Goal: Book appointment/travel/reservation

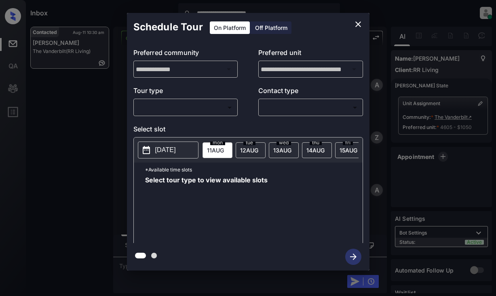
scroll to position [760, 0]
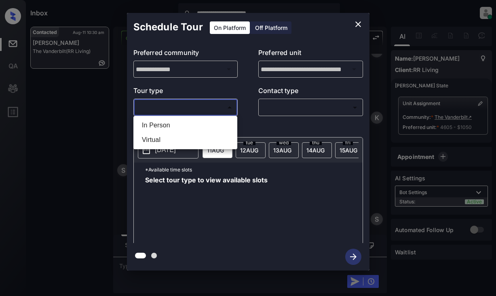
click at [177, 108] on body "**********" at bounding box center [248, 148] width 496 height 296
drag, startPoint x: 169, startPoint y: 129, endPoint x: 188, endPoint y: 119, distance: 21.5
click at [171, 129] on li "In Person" at bounding box center [185, 125] width 100 height 15
type input "********"
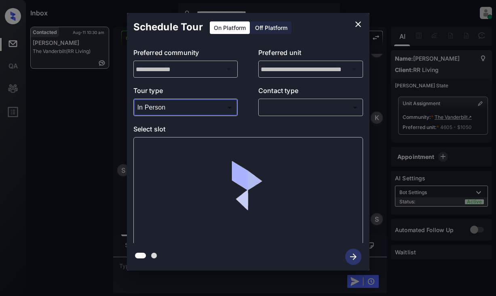
click at [258, 107] on div "​ ​" at bounding box center [310, 107] width 105 height 17
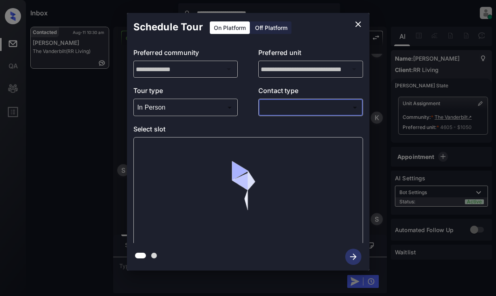
click at [286, 109] on body "**********" at bounding box center [248, 148] width 496 height 296
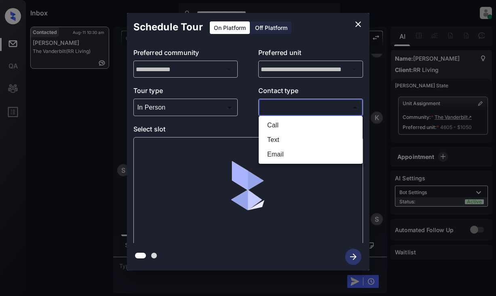
click at [284, 139] on li "Text" at bounding box center [311, 140] width 100 height 15
type input "****"
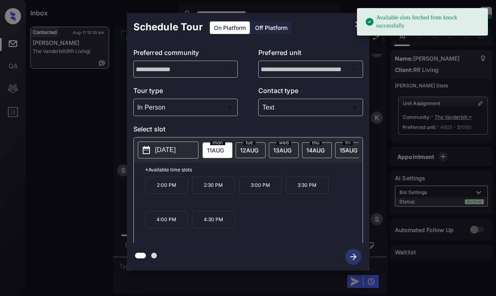
click at [157, 155] on button "[DATE]" at bounding box center [168, 150] width 61 height 17
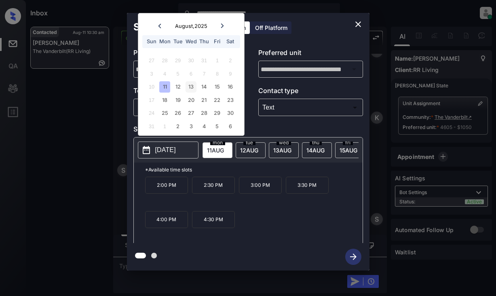
click at [192, 87] on div "13" at bounding box center [191, 86] width 11 height 11
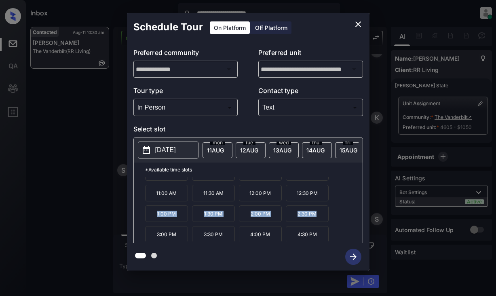
scroll to position [14, 0]
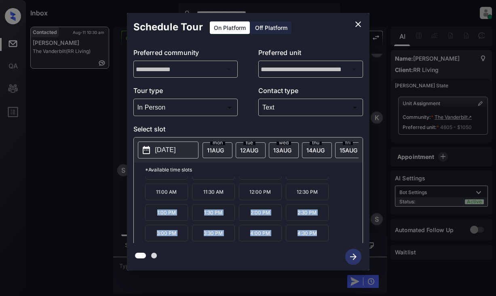
drag, startPoint x: 362, startPoint y: 208, endPoint x: 360, endPoint y: 229, distance: 21.1
click at [362, 229] on div "9:00 AM 9:30 AM 10:00 AM 10:30 AM 11:00 AM 11:30 AM 12:00 PM 12:30 PM 1:00 PM 1…" at bounding box center [254, 209] width 218 height 65
click at [255, 241] on p "4:00 PM" at bounding box center [260, 233] width 43 height 17
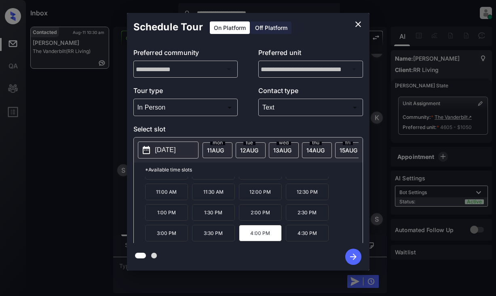
click at [303, 260] on div at bounding box center [248, 256] width 243 height 27
click at [265, 238] on p "4:00 PM" at bounding box center [260, 233] width 43 height 17
click at [349, 256] on icon "button" at bounding box center [353, 257] width 16 height 16
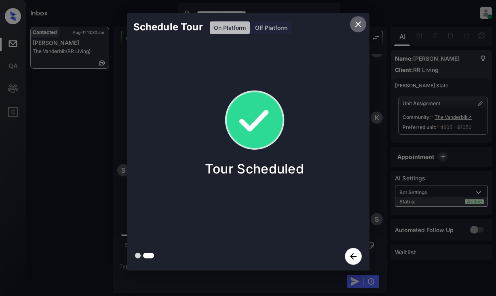
click at [356, 25] on icon "close" at bounding box center [358, 24] width 10 height 10
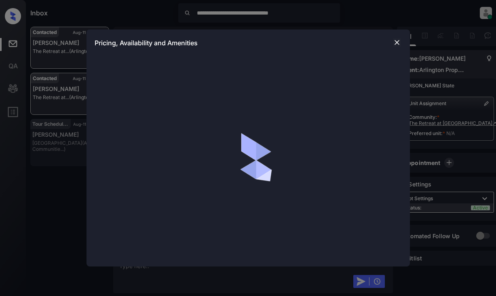
scroll to position [506, 0]
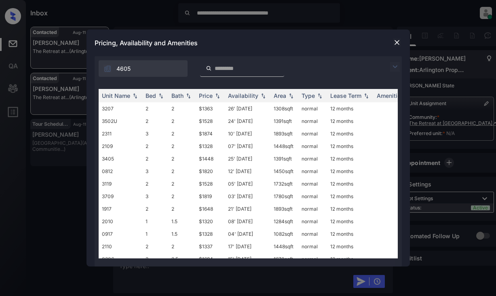
click at [390, 64] on img at bounding box center [395, 67] width 10 height 10
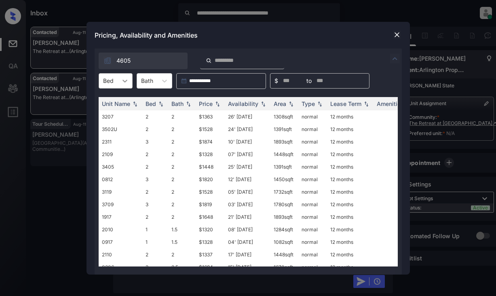
click at [129, 79] on div at bounding box center [125, 81] width 15 height 15
click at [117, 104] on div "1" at bounding box center [116, 100] width 34 height 15
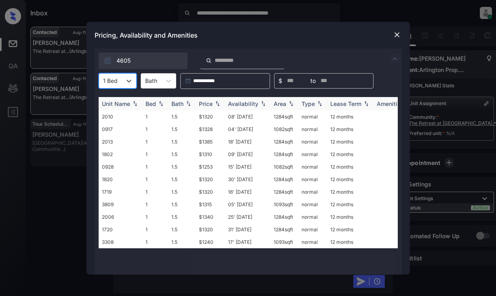
click at [181, 104] on div "Bath" at bounding box center [177, 103] width 12 height 7
click at [211, 108] on th "Price" at bounding box center [210, 103] width 29 height 13
drag, startPoint x: 211, startPoint y: 108, endPoint x: 212, endPoint y: 103, distance: 4.5
click at [211, 107] on th "Price" at bounding box center [210, 103] width 29 height 13
click at [213, 118] on td "$1240" at bounding box center [210, 116] width 29 height 13
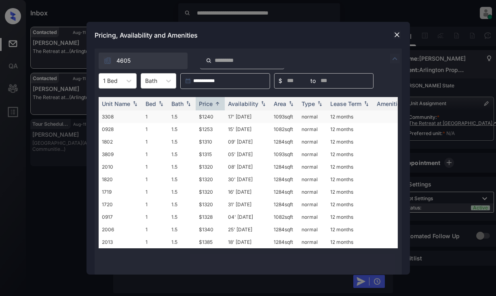
click at [213, 118] on td "$1240" at bounding box center [210, 116] width 29 height 13
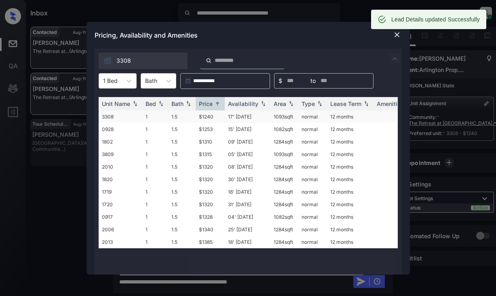
click at [205, 120] on td "$1240" at bounding box center [210, 116] width 29 height 13
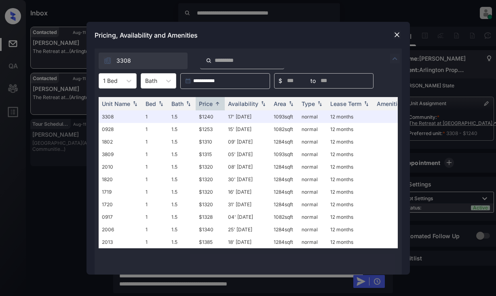
click at [402, 38] on div "Pricing, Availability and Amenities" at bounding box center [249, 35] width 324 height 27
click at [394, 36] on img at bounding box center [397, 35] width 8 height 8
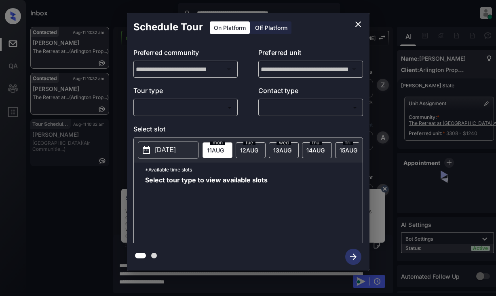
scroll to position [975, 0]
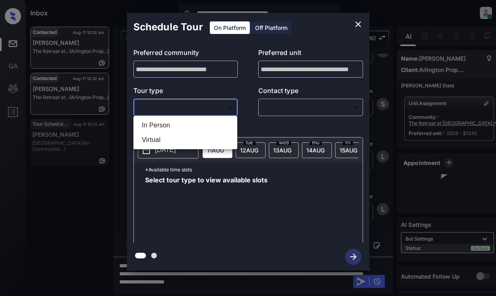
click at [184, 106] on body "**********" at bounding box center [248, 148] width 496 height 296
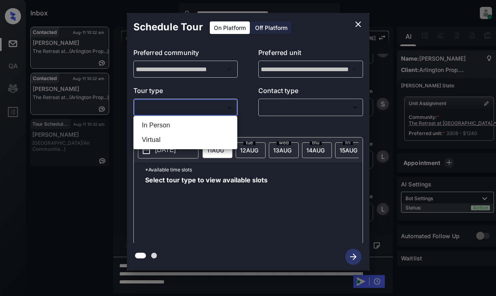
click at [171, 125] on li "In Person" at bounding box center [185, 125] width 100 height 15
type input "********"
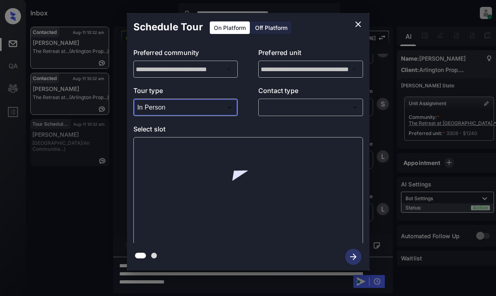
click at [275, 112] on body "**********" at bounding box center [248, 148] width 496 height 296
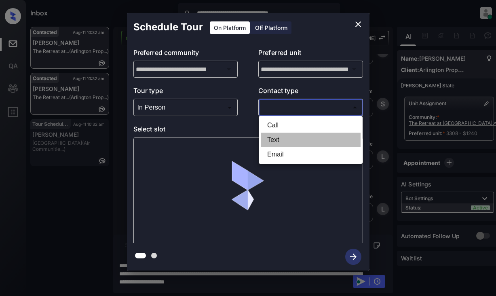
click at [273, 141] on li "Text" at bounding box center [311, 140] width 100 height 15
type input "****"
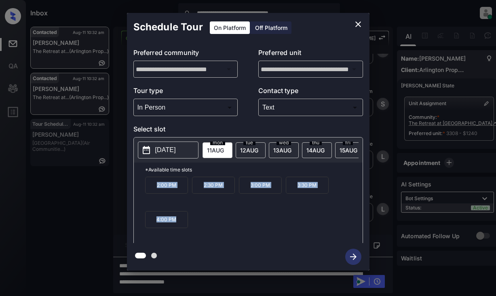
drag, startPoint x: 153, startPoint y: 189, endPoint x: 187, endPoint y: 227, distance: 50.7
click at [187, 227] on div "2:00 PM 2:30 PM 3:00 PM 3:30 PM 4:00 PM" at bounding box center [254, 209] width 218 height 65
copy div "2:00 PM 2:30 PM 3:00 PM 3:30 PM 4:00 PM"
click at [357, 27] on icon "close" at bounding box center [358, 24] width 10 height 10
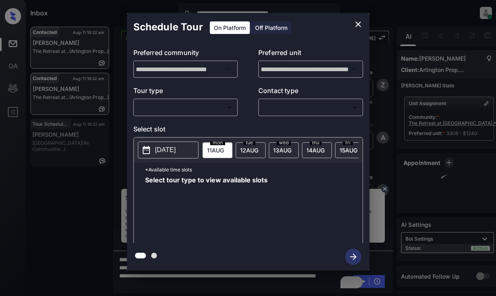
scroll to position [975, 0]
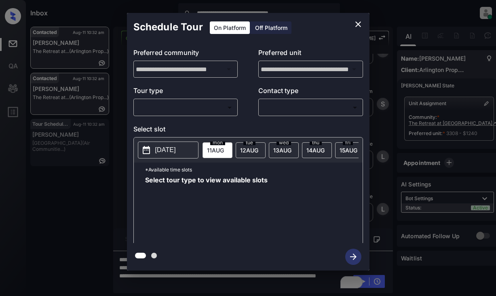
click at [359, 25] on icon "close" at bounding box center [358, 24] width 6 height 6
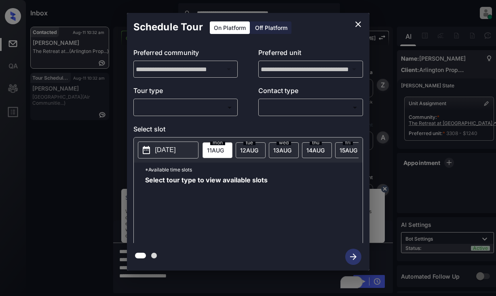
scroll to position [651, 0]
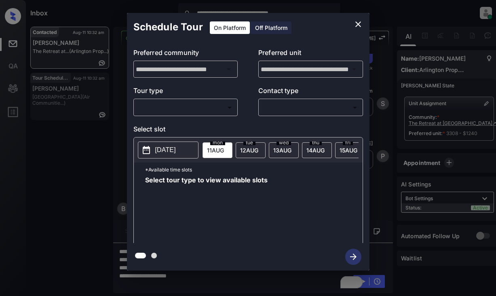
click at [176, 108] on body "**********" at bounding box center [248, 148] width 496 height 296
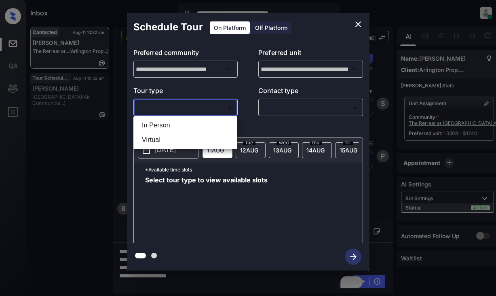
drag, startPoint x: 155, startPoint y: 124, endPoint x: 209, endPoint y: 116, distance: 54.7
click at [156, 124] on li "In Person" at bounding box center [185, 125] width 100 height 15
type input "********"
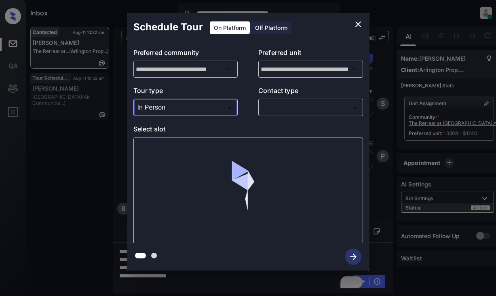
click at [267, 111] on body "**********" at bounding box center [248, 148] width 496 height 296
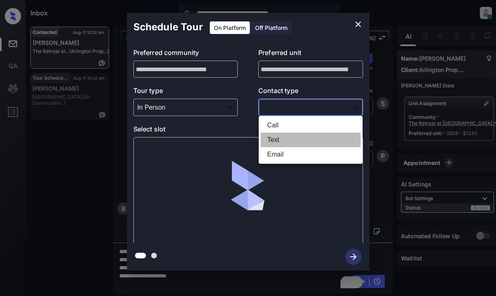
click at [271, 140] on li "Text" at bounding box center [311, 140] width 100 height 15
type input "****"
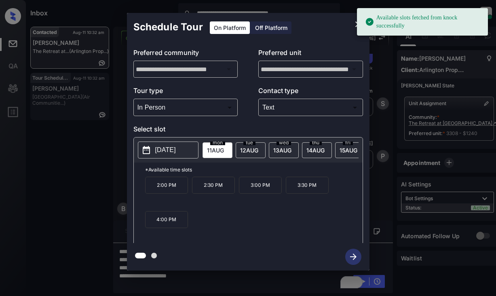
click at [176, 151] on p "[DATE]" at bounding box center [165, 150] width 21 height 10
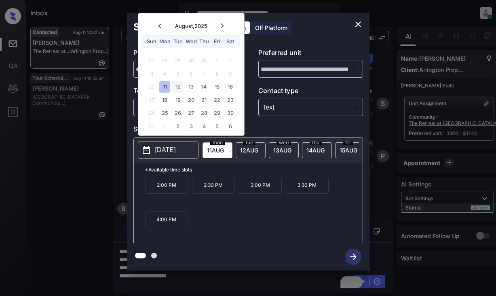
click at [177, 86] on div "12" at bounding box center [177, 86] width 11 height 11
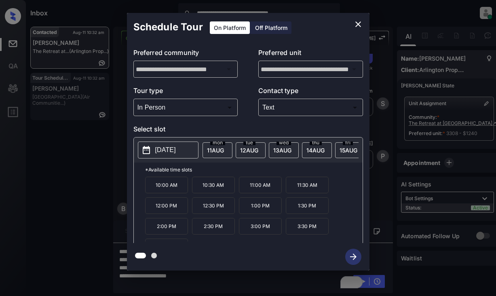
scroll to position [14, 0]
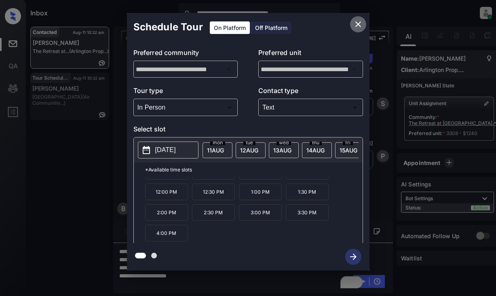
click at [356, 22] on icon "close" at bounding box center [358, 24] width 6 height 6
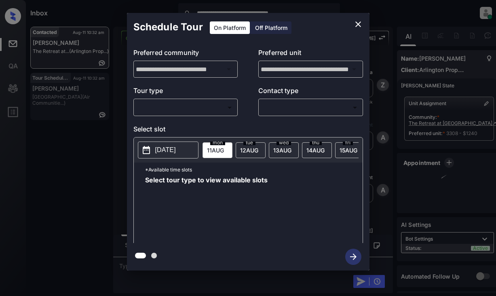
scroll to position [1156, 0]
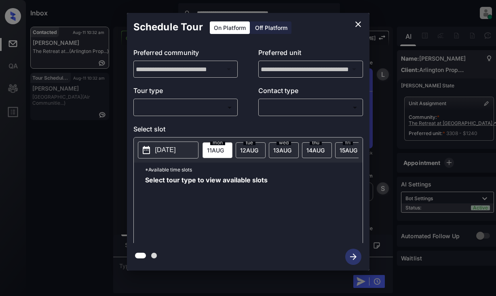
click at [190, 113] on body "**********" at bounding box center [248, 148] width 496 height 296
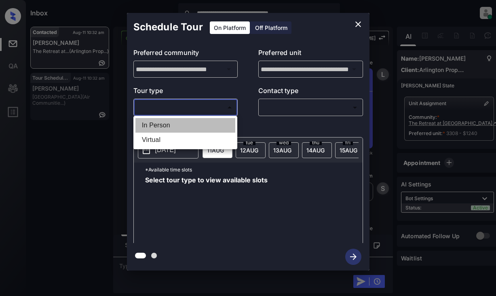
click at [162, 127] on li "In Person" at bounding box center [185, 125] width 100 height 15
type input "********"
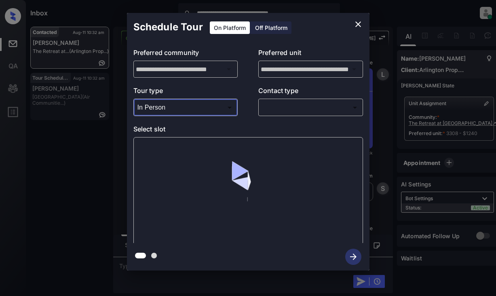
click at [267, 112] on div "​ ​" at bounding box center [310, 107] width 105 height 17
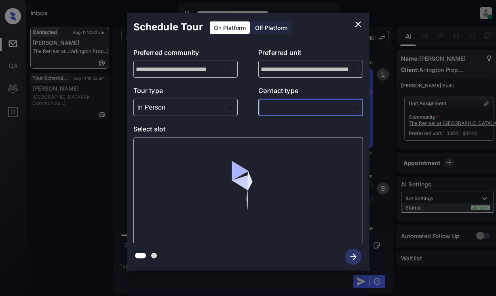
click at [296, 109] on body "**********" at bounding box center [248, 148] width 496 height 296
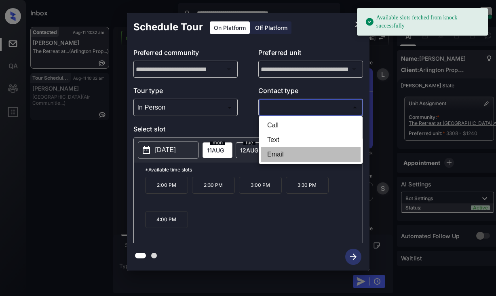
click at [281, 153] on li "Email" at bounding box center [311, 154] width 100 height 15
type input "*****"
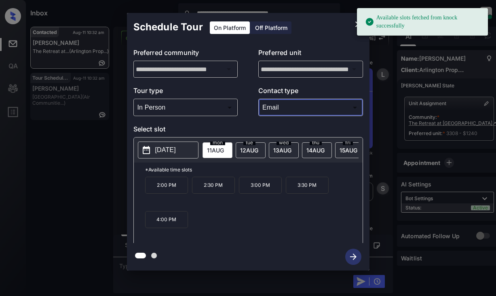
click at [176, 152] on p "2025-08-11" at bounding box center [165, 150] width 21 height 10
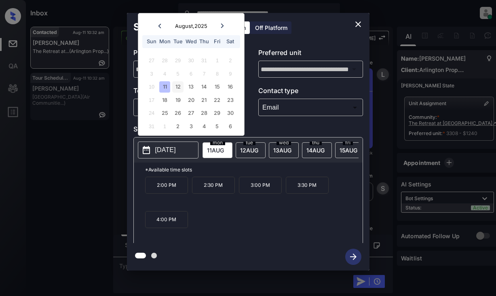
click at [175, 85] on div "12" at bounding box center [177, 86] width 11 height 11
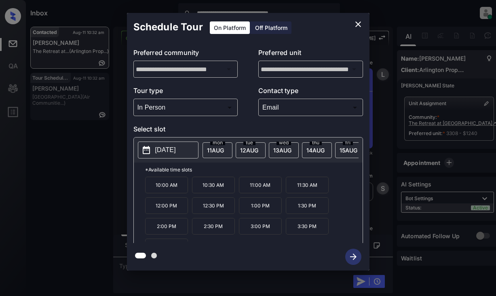
scroll to position [14, 0]
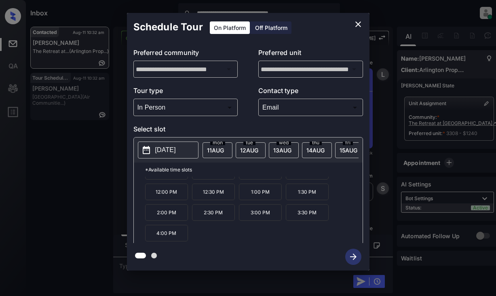
drag, startPoint x: 167, startPoint y: 235, endPoint x: 179, endPoint y: 237, distance: 11.8
click at [168, 235] on p "4:00 PM" at bounding box center [166, 233] width 43 height 17
click at [352, 256] on icon "button" at bounding box center [353, 257] width 16 height 16
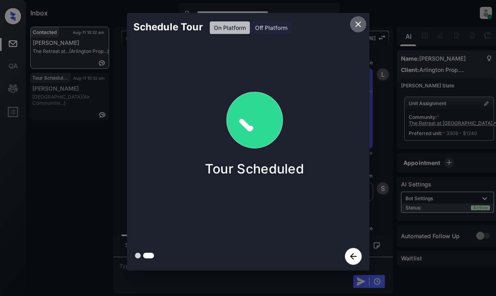
click at [357, 27] on icon "close" at bounding box center [358, 24] width 10 height 10
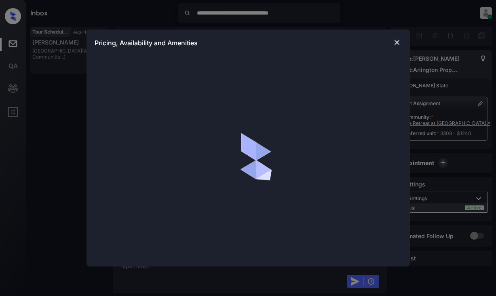
scroll to position [1358, 0]
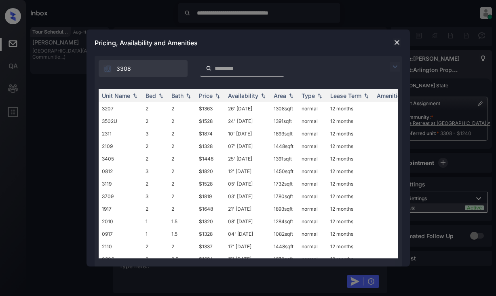
click at [395, 42] on img at bounding box center [397, 42] width 8 height 8
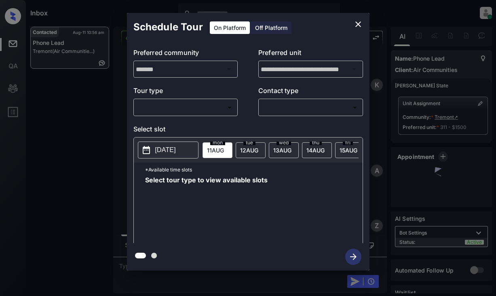
scroll to position [1342, 0]
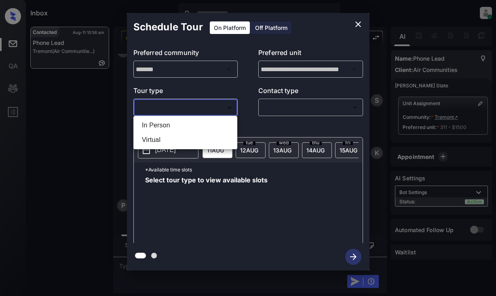
click at [198, 110] on body "Inbox Lyzzelle M. Ceralde Online Set yourself offline Set yourself on break Pro…" at bounding box center [248, 148] width 496 height 296
click at [356, 22] on div at bounding box center [248, 148] width 496 height 296
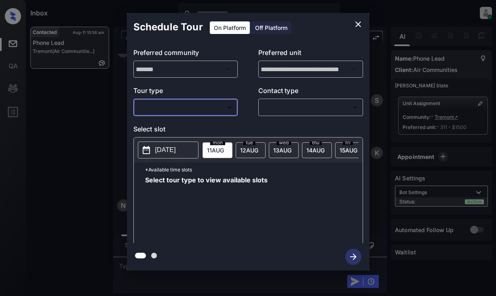
click at [361, 23] on icon "close" at bounding box center [358, 24] width 10 height 10
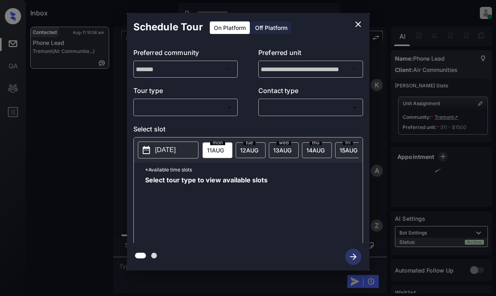
scroll to position [1314, 0]
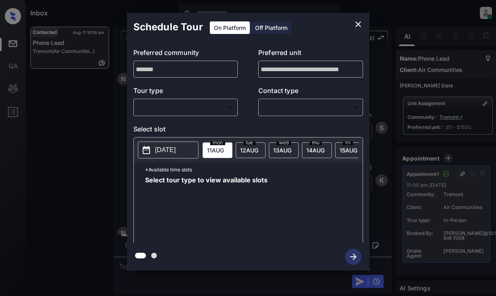
click at [361, 22] on icon "close" at bounding box center [358, 24] width 10 height 10
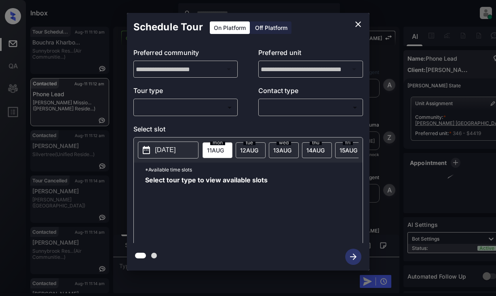
scroll to position [594, 0]
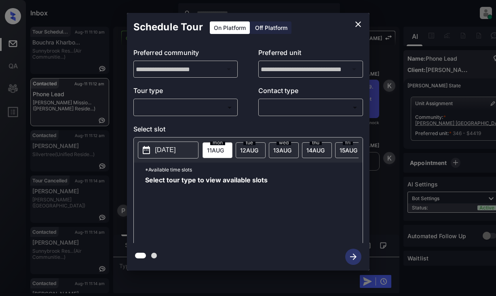
click at [182, 108] on body "Inbox Lyzzelle [PERSON_NAME] Online Set yourself offline Set yourself on break …" at bounding box center [248, 148] width 496 height 296
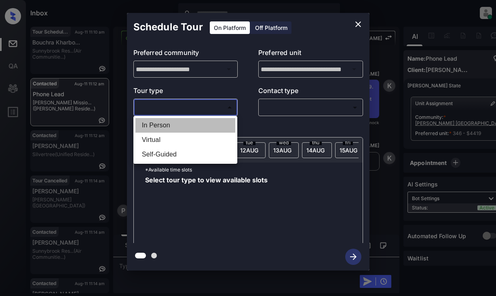
click at [164, 124] on li "In Person" at bounding box center [185, 125] width 100 height 15
type input "********"
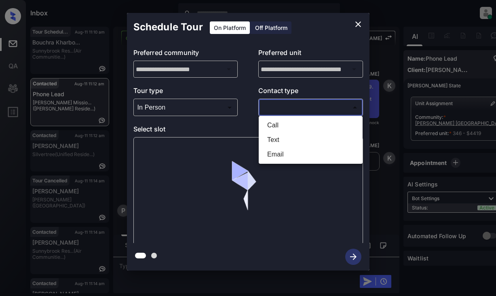
click at [274, 107] on body "Inbox Lyzzelle [PERSON_NAME] Online Set yourself offline Set yourself on break …" at bounding box center [248, 148] width 496 height 296
click at [271, 139] on li "Text" at bounding box center [311, 140] width 100 height 15
type input "****"
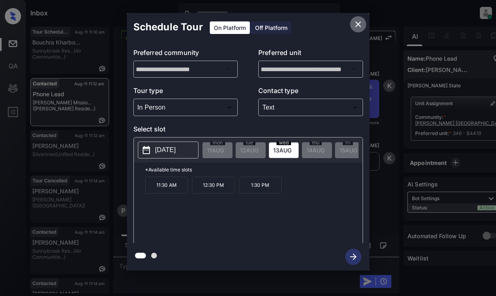
click at [360, 25] on icon "close" at bounding box center [358, 24] width 10 height 10
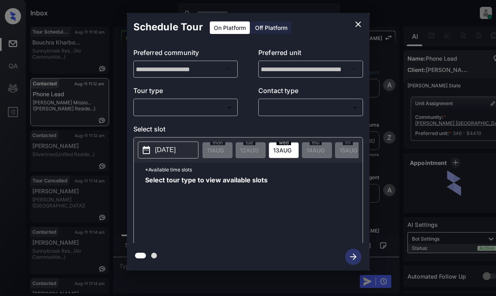
scroll to position [594, 0]
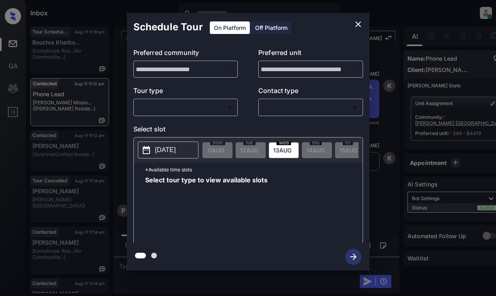
click at [201, 104] on body "Inbox Lyzzelle [PERSON_NAME] Online Set yourself offline Set yourself on break …" at bounding box center [248, 148] width 496 height 296
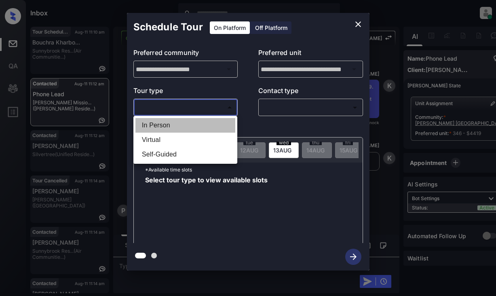
drag, startPoint x: 157, startPoint y: 124, endPoint x: 251, endPoint y: 100, distance: 97.2
click at [160, 124] on li "In Person" at bounding box center [185, 125] width 100 height 15
type input "********"
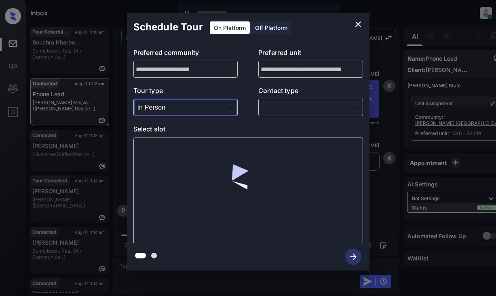
click at [276, 104] on div "​ ​" at bounding box center [310, 107] width 105 height 17
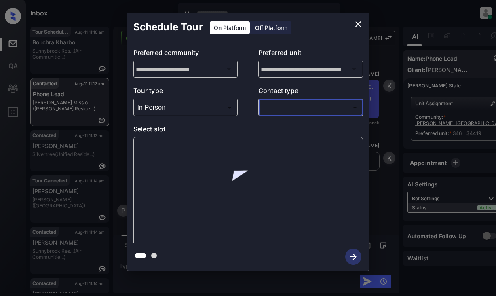
click at [282, 110] on body "Inbox Lyzzelle [PERSON_NAME] Online Set yourself offline Set yourself on break …" at bounding box center [248, 148] width 496 height 296
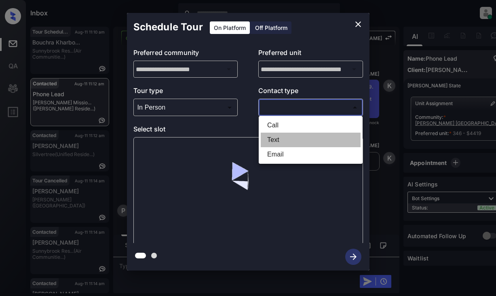
click at [269, 142] on li "Text" at bounding box center [311, 140] width 100 height 15
type input "****"
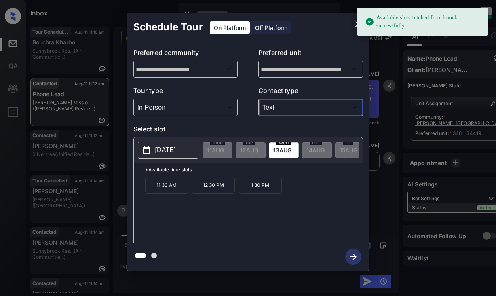
click at [154, 152] on button "2025-08-13" at bounding box center [168, 150] width 61 height 17
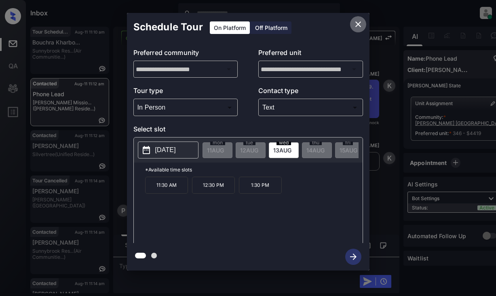
click at [359, 22] on icon "close" at bounding box center [358, 24] width 10 height 10
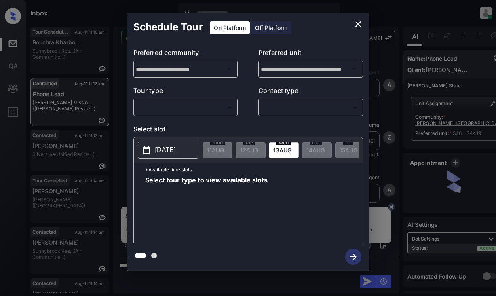
scroll to position [594, 0]
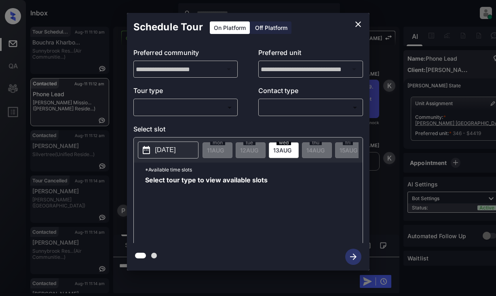
click at [212, 107] on body "Inbox Lyzzelle [PERSON_NAME] Online Set yourself offline Set yourself on break …" at bounding box center [248, 148] width 496 height 296
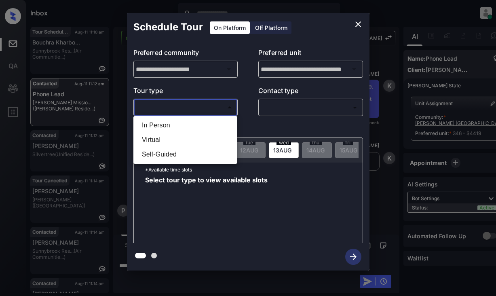
drag, startPoint x: 158, startPoint y: 123, endPoint x: 238, endPoint y: 108, distance: 81.5
click at [159, 123] on li "In Person" at bounding box center [185, 125] width 100 height 15
type input "********"
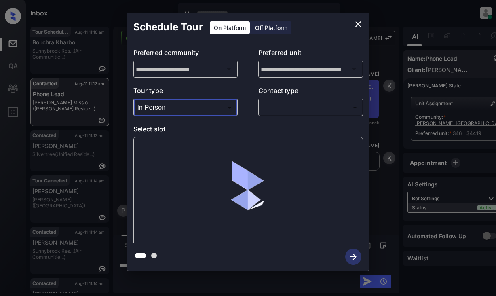
click at [273, 106] on body "Inbox Lyzzelle M. Ceralde Online Set yourself offline Set yourself on break Pro…" at bounding box center [248, 148] width 496 height 296
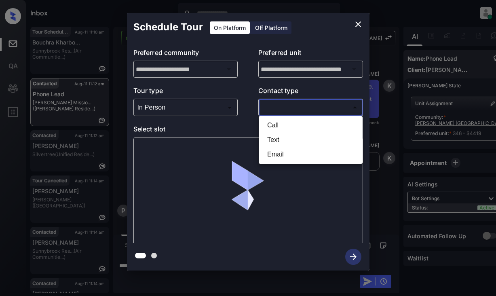
click at [269, 141] on li "Text" at bounding box center [311, 140] width 100 height 15
type input "****"
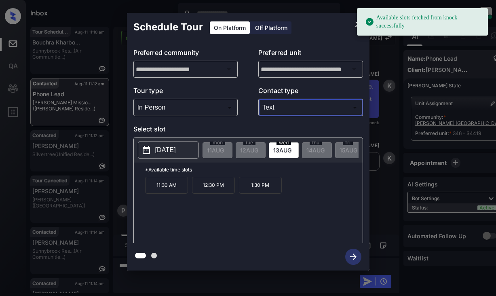
click at [167, 154] on p "[DATE]" at bounding box center [165, 150] width 21 height 10
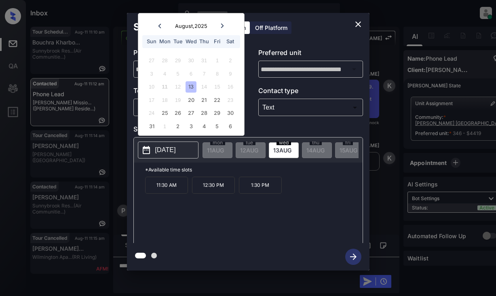
click at [188, 89] on div "13" at bounding box center [191, 86] width 11 height 11
click at [359, 24] on icon "close" at bounding box center [358, 24] width 10 height 10
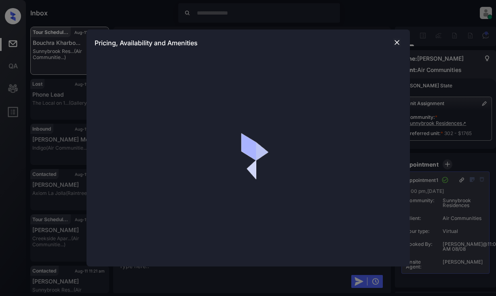
scroll to position [4932, 0]
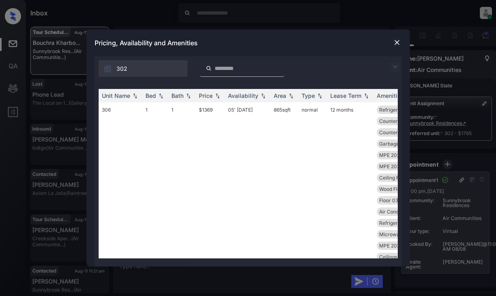
click at [393, 68] on img at bounding box center [395, 67] width 10 height 10
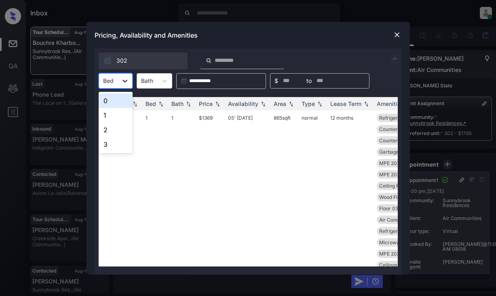
drag, startPoint x: 128, startPoint y: 82, endPoint x: 128, endPoint y: 87, distance: 4.5
click at [128, 82] on icon at bounding box center [125, 81] width 8 height 8
drag, startPoint x: 104, startPoint y: 128, endPoint x: 188, endPoint y: 113, distance: 85.5
click at [105, 128] on div "2" at bounding box center [116, 130] width 34 height 15
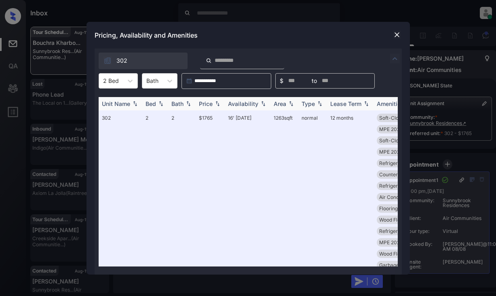
click at [215, 100] on div "Price" at bounding box center [210, 103] width 23 height 7
drag, startPoint x: 215, startPoint y: 100, endPoint x: 219, endPoint y: 100, distance: 4.4
click at [215, 101] on img at bounding box center [218, 104] width 8 height 6
click at [394, 35] on img at bounding box center [397, 35] width 8 height 8
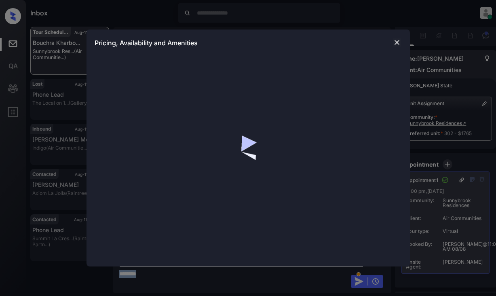
scroll to position [4932, 0]
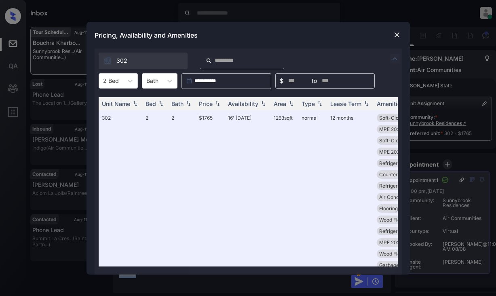
click at [396, 59] on img at bounding box center [395, 59] width 10 height 10
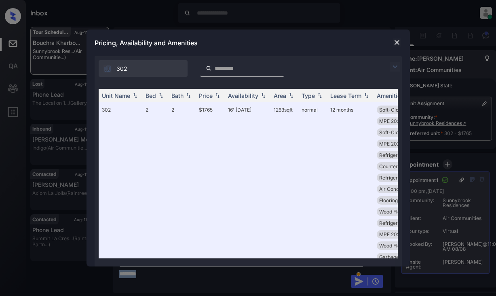
click at [396, 60] on div "302" at bounding box center [248, 66] width 307 height 21
click at [396, 68] on img at bounding box center [395, 67] width 10 height 10
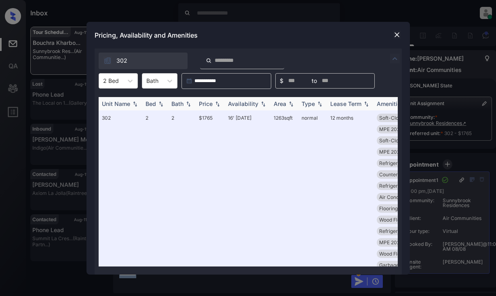
drag, startPoint x: 221, startPoint y: 104, endPoint x: 216, endPoint y: 104, distance: 4.5
click at [221, 104] on img at bounding box center [218, 104] width 8 height 6
click at [214, 105] on img at bounding box center [218, 104] width 8 height 6
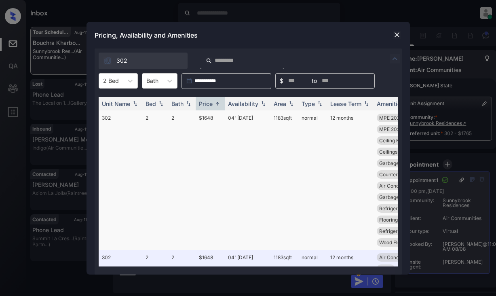
click at [209, 118] on td "$1648" at bounding box center [210, 180] width 29 height 140
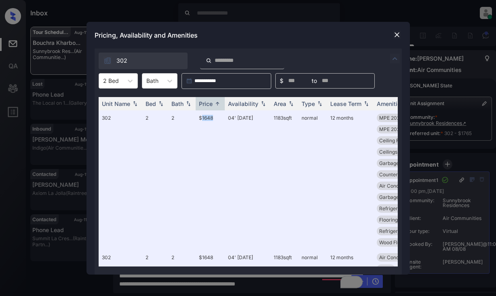
click at [395, 35] on img at bounding box center [397, 35] width 8 height 8
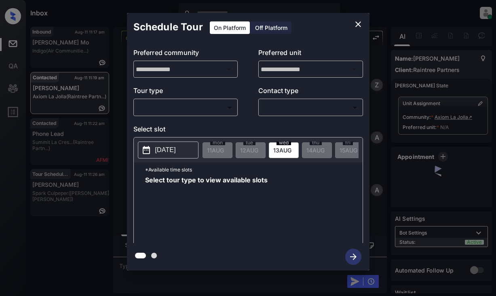
scroll to position [1132, 0]
click at [193, 107] on body "Inbox Lyzzelle [PERSON_NAME] Online Set yourself offline Set yourself on break …" at bounding box center [248, 148] width 496 height 296
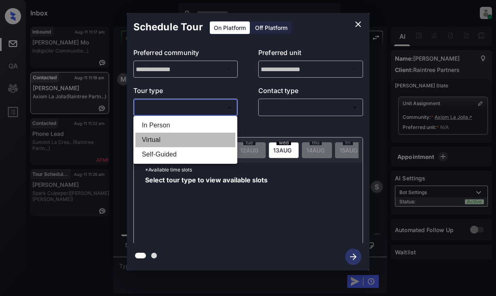
drag, startPoint x: 153, startPoint y: 138, endPoint x: 212, endPoint y: 123, distance: 61.3
click at [155, 138] on li "Virtual" at bounding box center [185, 140] width 100 height 15
type input "*******"
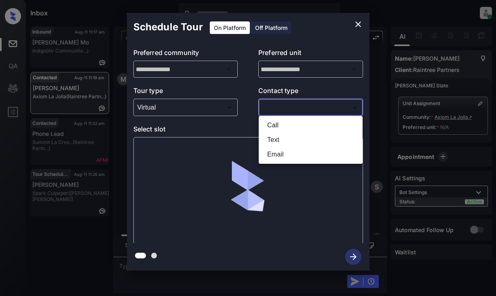
click at [277, 110] on body "Inbox Lyzzelle [PERSON_NAME] Online Set yourself offline Set yourself on break …" at bounding box center [248, 148] width 496 height 296
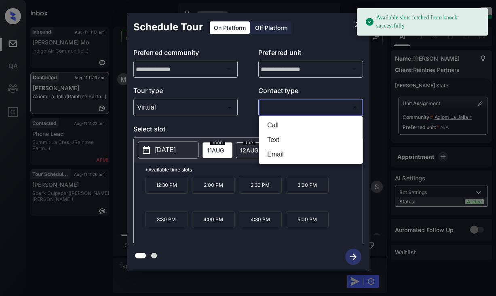
drag, startPoint x: 281, startPoint y: 142, endPoint x: 283, endPoint y: 158, distance: 16.7
click at [283, 158] on ul "Call Text Email" at bounding box center [311, 140] width 104 height 48
click at [283, 156] on li "Email" at bounding box center [311, 154] width 100 height 15
type input "*****"
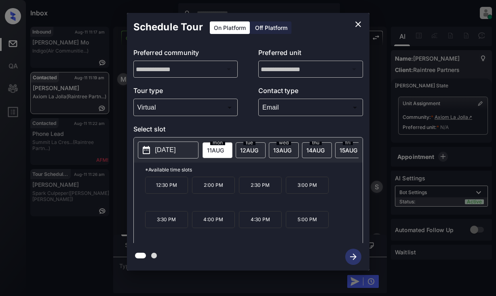
click at [171, 149] on p "[DATE]" at bounding box center [165, 150] width 21 height 10
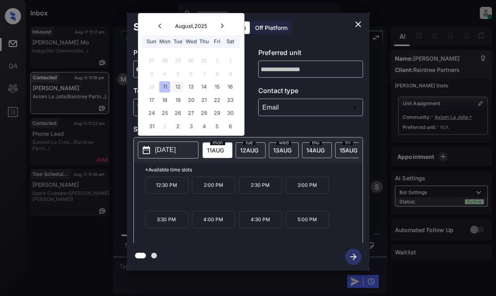
click at [179, 88] on div "12" at bounding box center [177, 86] width 11 height 11
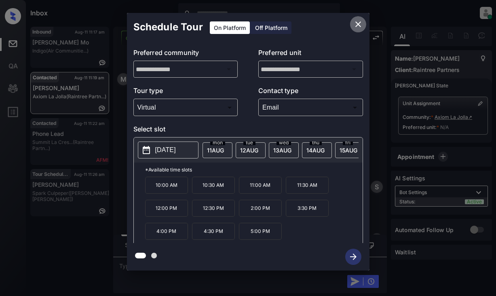
click at [359, 22] on icon "close" at bounding box center [358, 24] width 10 height 10
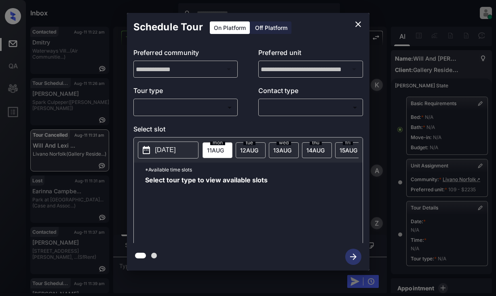
scroll to position [104, 0]
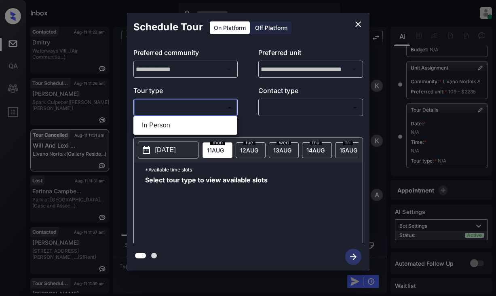
click at [168, 110] on body "Inbox Lyzzelle [PERSON_NAME] Online Set yourself offline Set yourself on break …" at bounding box center [248, 148] width 496 height 296
drag, startPoint x: 165, startPoint y: 127, endPoint x: 201, endPoint y: 120, distance: 36.7
click at [173, 127] on li "In Person" at bounding box center [185, 125] width 100 height 15
type input "********"
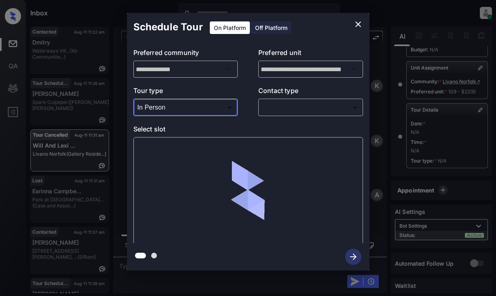
click at [281, 108] on body "Inbox Lyzzelle M. Ceralde Online Set yourself offline Set yourself on break Pro…" at bounding box center [248, 148] width 496 height 296
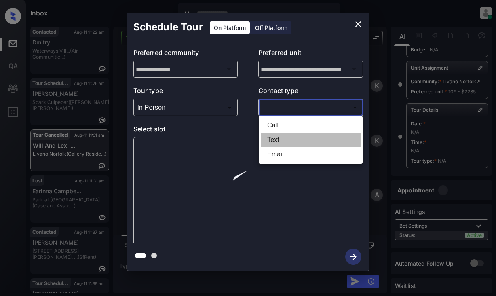
click at [277, 140] on li "Text" at bounding box center [311, 140] width 100 height 15
type input "****"
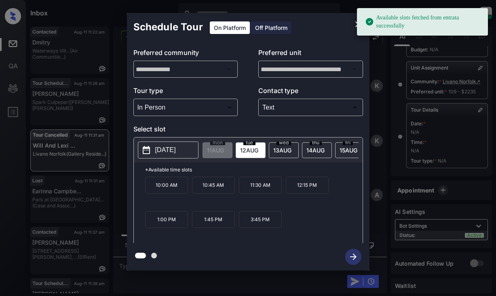
click at [169, 151] on p "2025-08-12" at bounding box center [165, 150] width 21 height 10
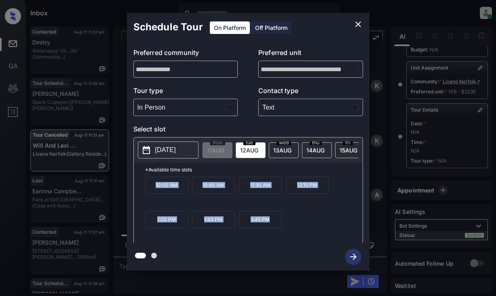
drag, startPoint x: 150, startPoint y: 189, endPoint x: 281, endPoint y: 229, distance: 137.1
click at [281, 229] on div "10:00 AM 10:45 AM 11:30 AM 12:15 PM 1:00 PM 1:45 PM 3:45 PM" at bounding box center [254, 209] width 218 height 65
copy div "10:00 AM 10:45 AM 11:30 AM 12:15 PM 1:00 PM 1:45 PM 3:45 PM"
click at [358, 23] on icon "close" at bounding box center [358, 24] width 10 height 10
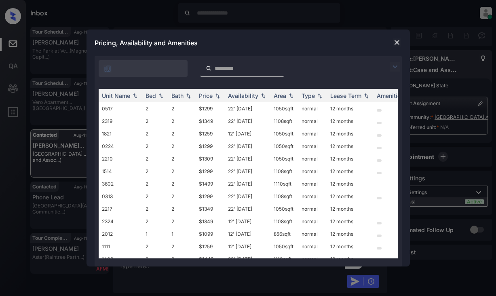
scroll to position [1258, 0]
click at [396, 65] on img at bounding box center [395, 67] width 10 height 10
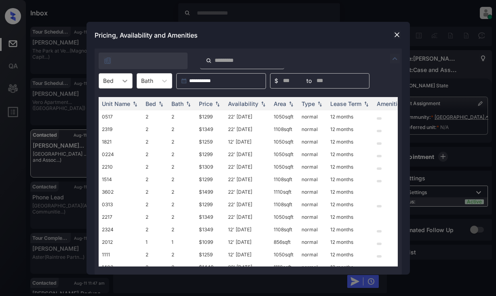
click at [129, 82] on icon at bounding box center [125, 81] width 8 height 8
drag, startPoint x: 116, startPoint y: 99, endPoint x: 127, endPoint y: 95, distance: 11.5
click at [118, 99] on div "1" at bounding box center [116, 100] width 34 height 15
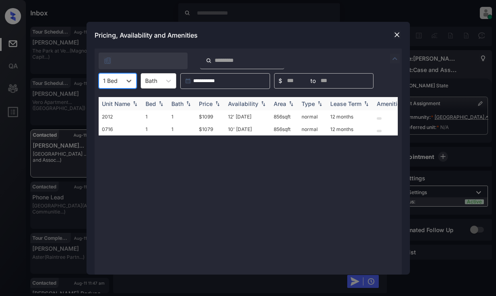
click at [217, 104] on img at bounding box center [218, 104] width 8 height 6
click at [208, 115] on td "$1079" at bounding box center [210, 116] width 29 height 13
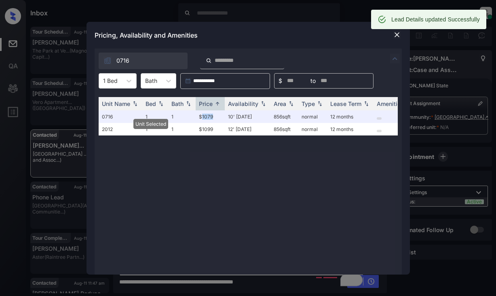
click at [396, 38] on img at bounding box center [397, 35] width 8 height 8
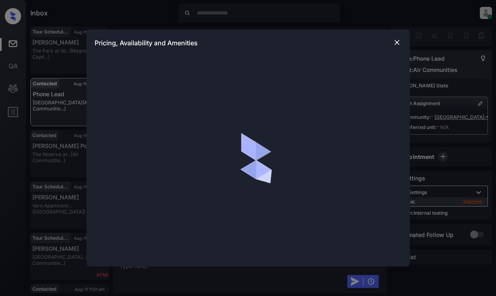
scroll to position [1182, 0]
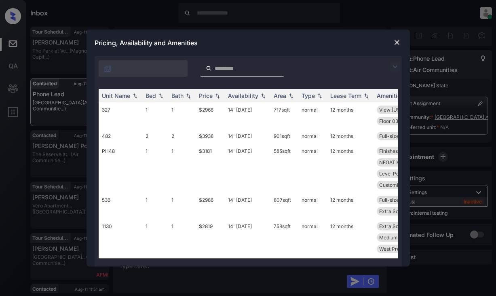
click at [393, 66] on img at bounding box center [395, 67] width 10 height 10
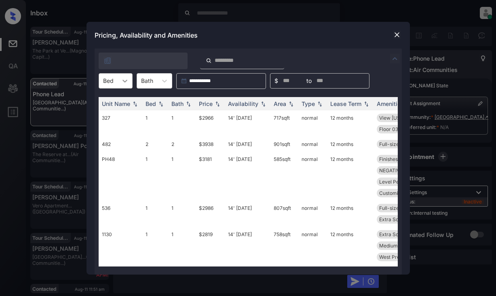
click at [125, 82] on icon at bounding box center [125, 81] width 5 height 3
drag, startPoint x: 113, startPoint y: 100, endPoint x: 177, endPoint y: 97, distance: 63.6
click at [115, 100] on div "1" at bounding box center [116, 100] width 34 height 15
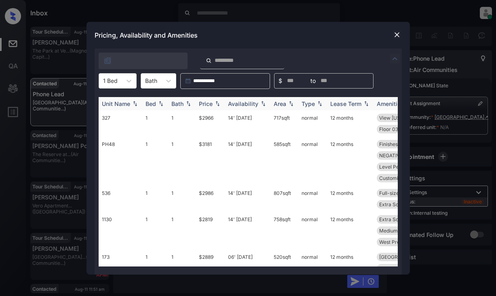
click at [218, 104] on img at bounding box center [218, 104] width 8 height 6
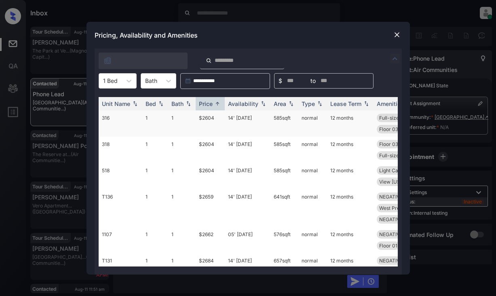
click at [207, 117] on td "$2604" at bounding box center [210, 123] width 29 height 26
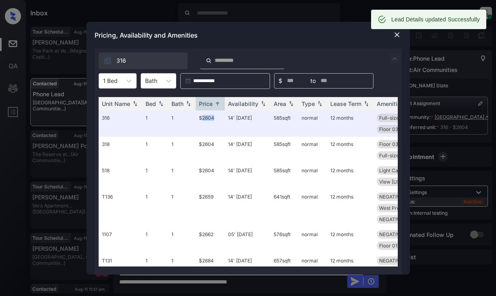
click at [394, 33] on img at bounding box center [397, 35] width 8 height 8
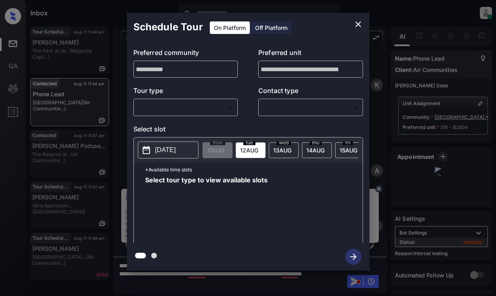
scroll to position [1275, 0]
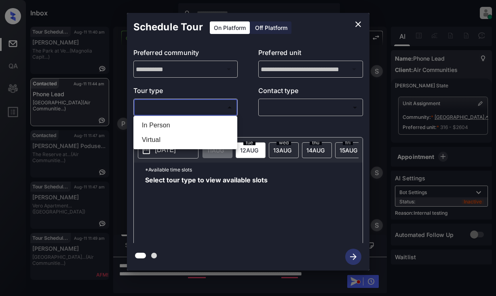
click at [183, 111] on body "Inbox Lyzzelle [PERSON_NAME] Online Set yourself offline Set yourself on break …" at bounding box center [248, 148] width 496 height 296
click at [170, 122] on li "In Person" at bounding box center [185, 125] width 100 height 15
type input "********"
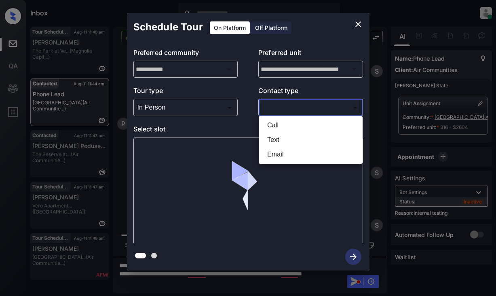
drag, startPoint x: 284, startPoint y: 108, endPoint x: 299, endPoint y: 114, distance: 16.3
click at [285, 108] on body "Inbox Lyzzelle M. Ceralde Online Set yourself offline Set yourself on break Pro…" at bounding box center [248, 148] width 496 height 296
click at [278, 141] on li "Text" at bounding box center [311, 140] width 100 height 15
type input "****"
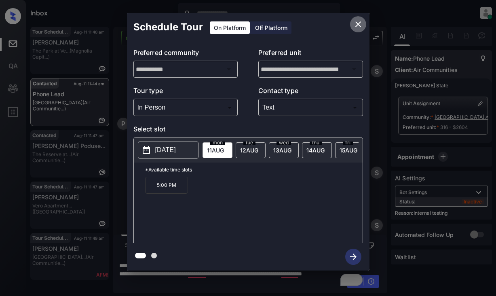
click at [356, 20] on icon "close" at bounding box center [358, 24] width 10 height 10
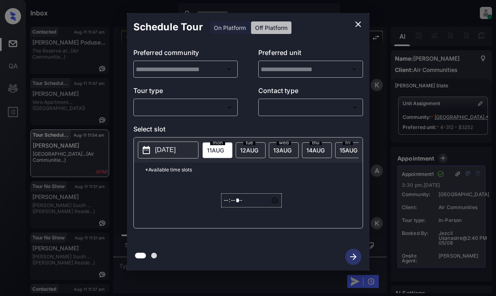
type input "**********"
click at [193, 104] on body "Inbox Lyzzelle [PERSON_NAME] Online Set yourself offline Set yourself on break …" at bounding box center [248, 148] width 496 height 296
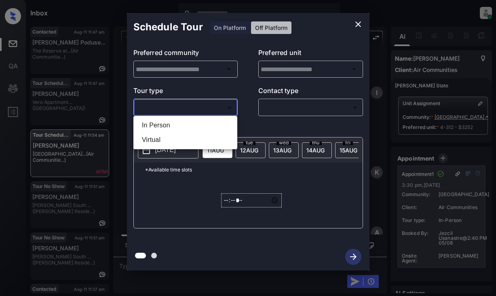
type input "**********"
drag, startPoint x: 157, startPoint y: 128, endPoint x: 165, endPoint y: 125, distance: 8.8
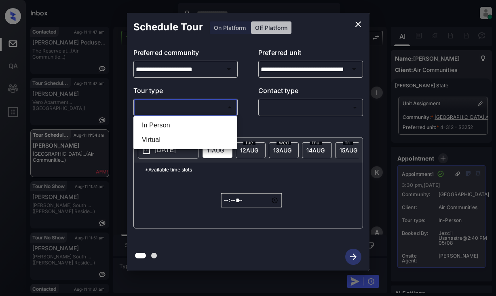
click at [159, 127] on li "In Person" at bounding box center [185, 125] width 100 height 15
type input "********"
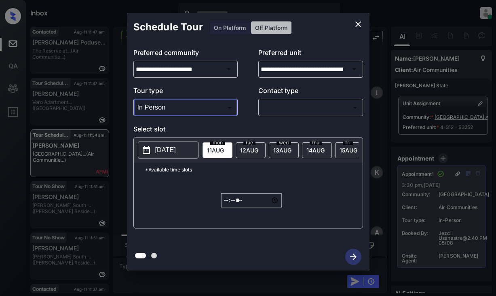
click at [281, 106] on body "Inbox Lyzzelle M. Ceralde Online Set yourself offline Set yourself on break Pro…" at bounding box center [248, 148] width 496 height 296
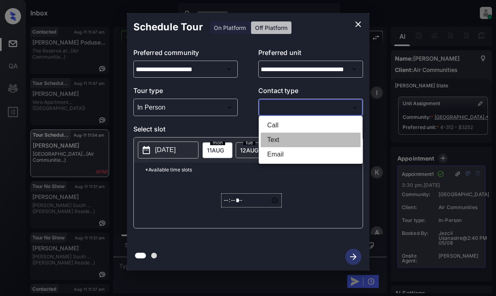
click at [279, 142] on li "Text" at bounding box center [311, 140] width 100 height 15
type input "****"
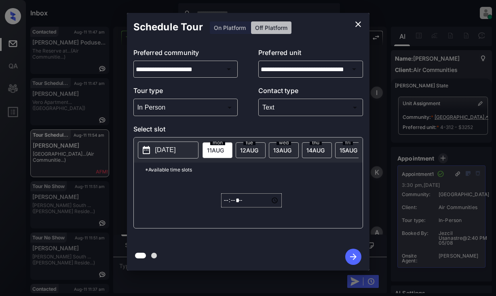
click at [224, 25] on div "Schedule Tour On Platform Off Platform" at bounding box center [248, 27] width 243 height 28
click at [175, 157] on button "2025-08-10" at bounding box center [168, 150] width 61 height 17
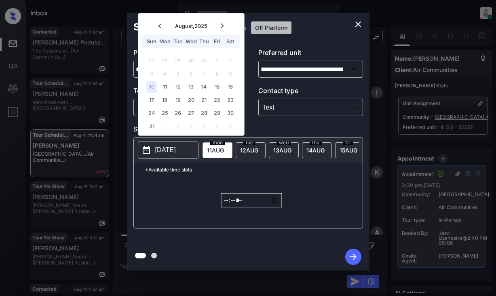
click at [361, 25] on icon "close" at bounding box center [358, 24] width 10 height 10
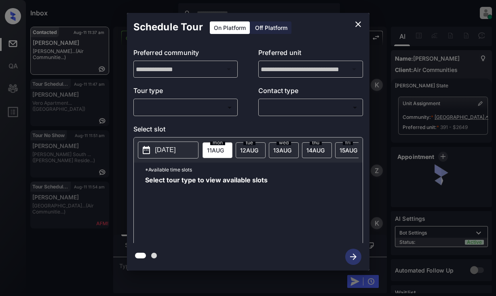
scroll to position [516, 0]
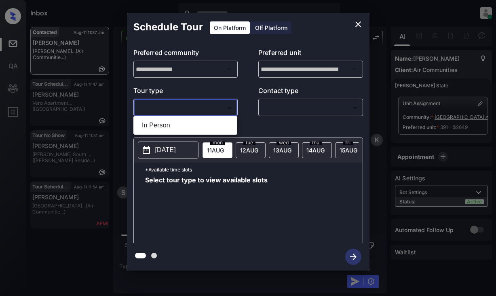
drag, startPoint x: 195, startPoint y: 105, endPoint x: 199, endPoint y: 106, distance: 4.1
click at [195, 105] on body "Inbox Lyzzelle [PERSON_NAME] Online Set yourself offline Set yourself on break …" at bounding box center [248, 148] width 496 height 296
click at [174, 131] on li "In Person" at bounding box center [185, 125] width 100 height 15
type input "********"
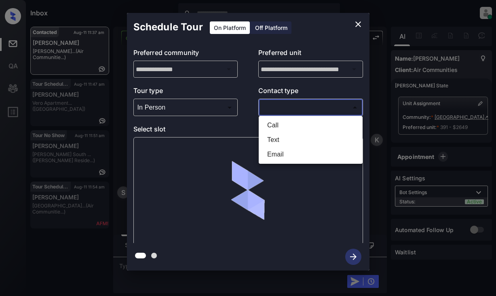
drag, startPoint x: 275, startPoint y: 112, endPoint x: 298, endPoint y: 110, distance: 23.6
click at [277, 112] on body "Inbox Lyzzelle M. Ceralde Online Set yourself offline Set yourself on break Pro…" at bounding box center [248, 148] width 496 height 296
click at [282, 140] on li "Text" at bounding box center [311, 140] width 100 height 15
type input "****"
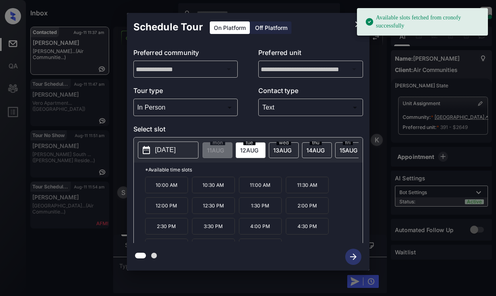
click at [176, 152] on p "2025-08-12" at bounding box center [165, 150] width 21 height 10
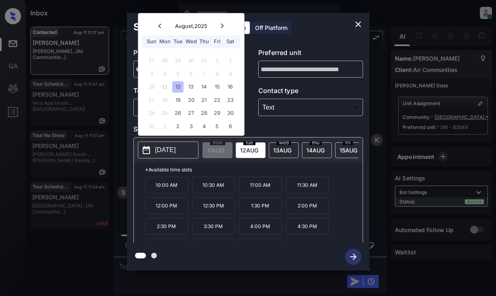
click at [216, 188] on p "10:30 AM" at bounding box center [213, 185] width 43 height 17
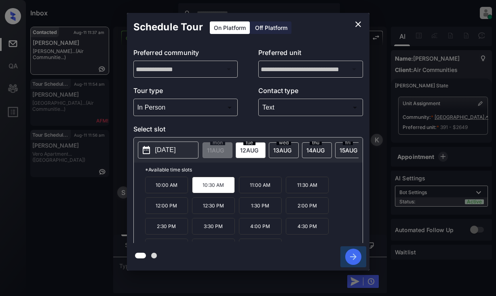
click at [347, 253] on icon "button" at bounding box center [353, 257] width 16 height 16
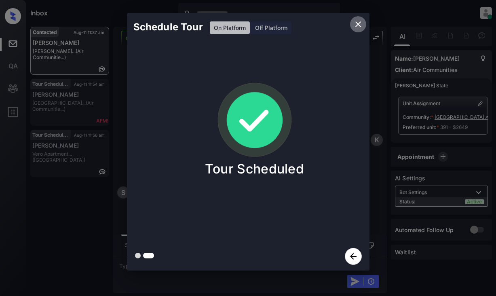
click at [355, 23] on icon "close" at bounding box center [358, 24] width 10 height 10
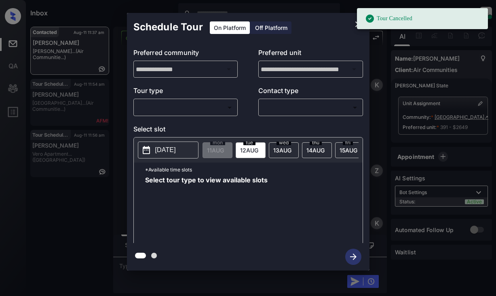
scroll to position [1083, 0]
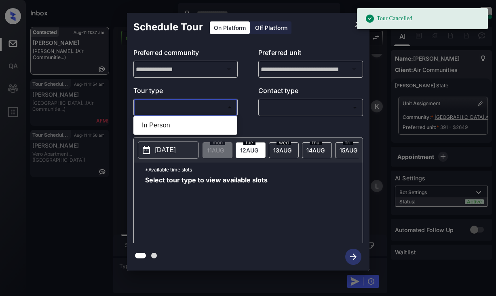
click at [206, 107] on body "Tour Cancelled Inbox Lyzzelle M. Ceralde Online Set yourself offline Set yourse…" at bounding box center [248, 148] width 496 height 296
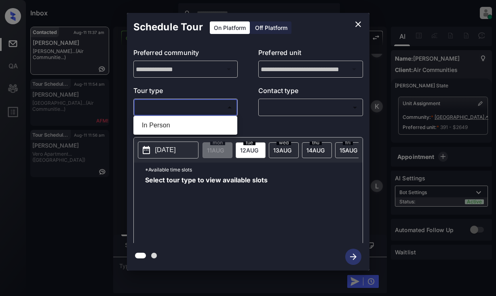
drag, startPoint x: 183, startPoint y: 124, endPoint x: 261, endPoint y: 109, distance: 79.5
click at [186, 124] on li "In Person" at bounding box center [185, 125] width 100 height 15
type input "********"
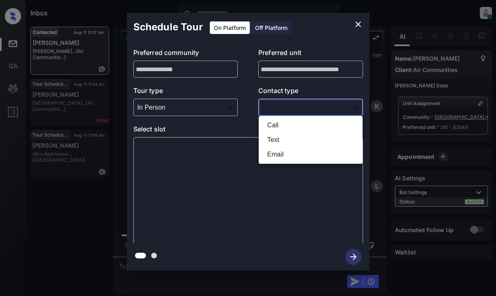
drag, startPoint x: 275, startPoint y: 107, endPoint x: 293, endPoint y: 111, distance: 17.8
click at [278, 108] on body "Inbox Lyzzelle M. Ceralde Online Set yourself offline Set yourself on break Pro…" at bounding box center [248, 148] width 496 height 296
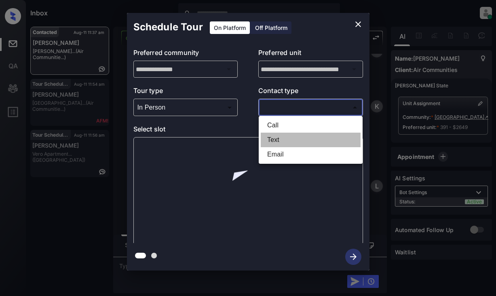
click at [275, 141] on li "Text" at bounding box center [311, 140] width 100 height 15
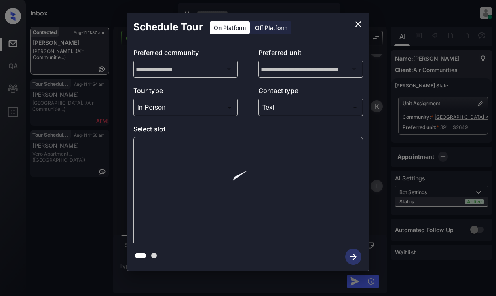
drag, startPoint x: 275, startPoint y: 141, endPoint x: 298, endPoint y: 106, distance: 41.6
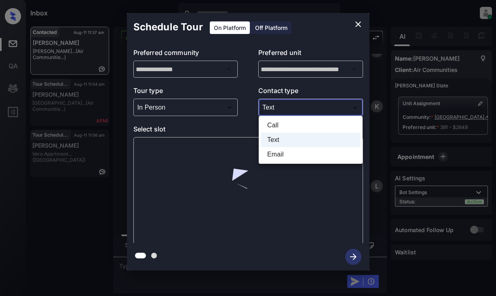
drag, startPoint x: 296, startPoint y: 110, endPoint x: 290, endPoint y: 112, distance: 7.1
click at [296, 107] on body "Inbox Lyzzelle M. Ceralde Online Set yourself offline Set yourself on break Pro…" at bounding box center [248, 148] width 496 height 296
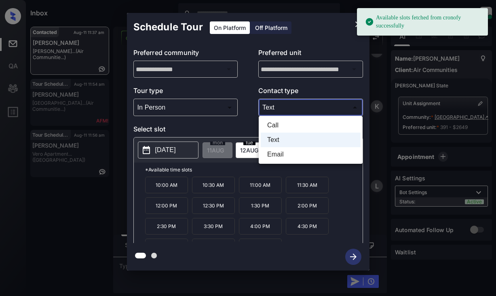
click at [278, 155] on li "Email" at bounding box center [311, 154] width 100 height 15
type input "*****"
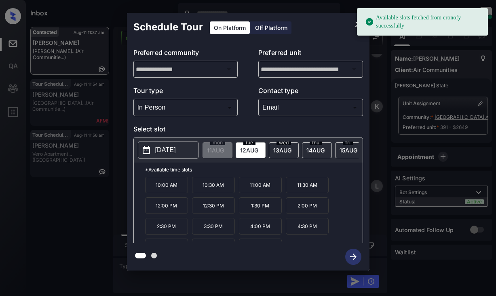
drag, startPoint x: 169, startPoint y: 156, endPoint x: 175, endPoint y: 155, distance: 6.2
click at [170, 155] on button "2025-08-12" at bounding box center [168, 150] width 61 height 17
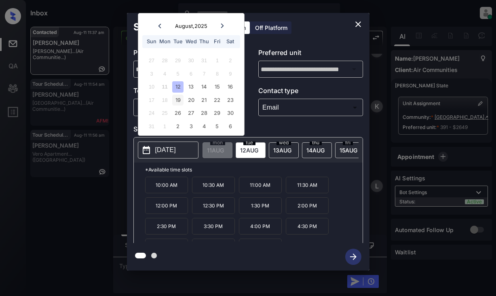
drag, startPoint x: 180, startPoint y: 85, endPoint x: 182, endPoint y: 96, distance: 11.3
click at [180, 87] on div "12" at bounding box center [177, 86] width 11 height 11
click at [216, 189] on p "10:30 AM" at bounding box center [213, 185] width 43 height 17
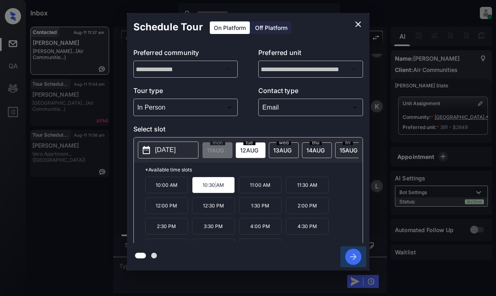
click at [352, 257] on icon "button" at bounding box center [353, 257] width 6 height 6
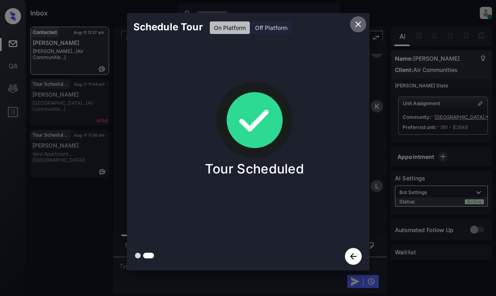
click at [355, 23] on icon "close" at bounding box center [358, 24] width 10 height 10
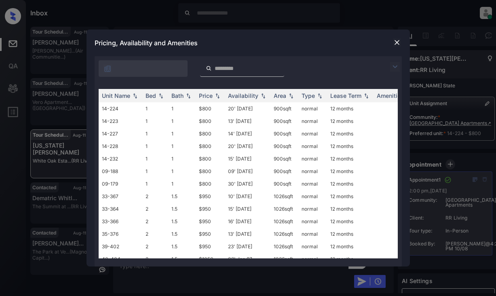
scroll to position [4183, 0]
click at [392, 65] on img at bounding box center [395, 67] width 10 height 10
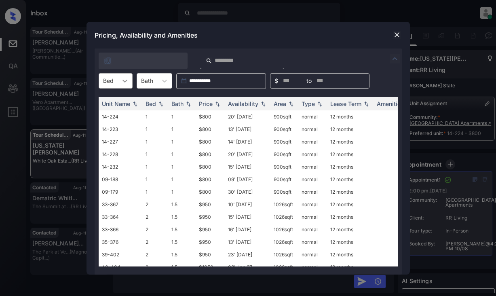
click at [126, 81] on icon at bounding box center [125, 81] width 5 height 3
click at [127, 103] on div "1" at bounding box center [116, 100] width 34 height 15
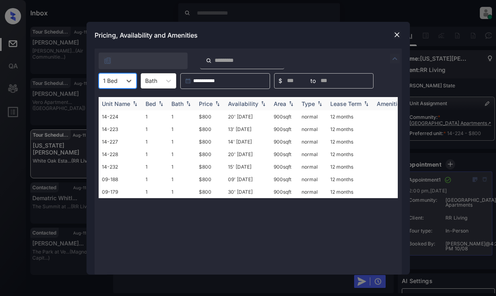
click at [207, 103] on div "Price" at bounding box center [206, 103] width 14 height 7
click at [393, 34] on img at bounding box center [397, 35] width 8 height 8
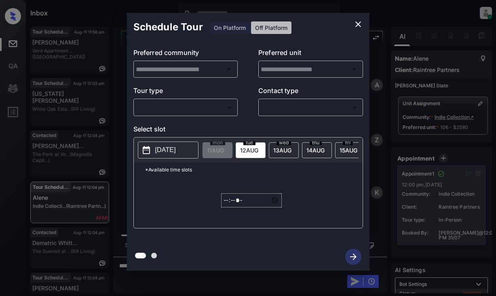
scroll to position [3457, 0]
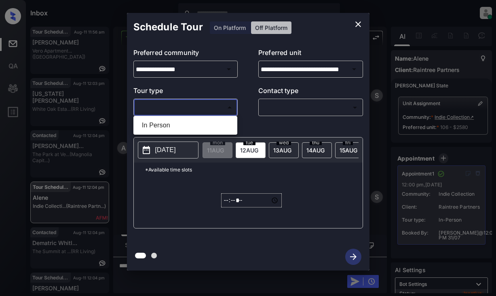
click at [207, 108] on body "Inbox Lyzzelle [PERSON_NAME] Online Set yourself offline Set yourself on break …" at bounding box center [248, 148] width 496 height 296
drag, startPoint x: 157, startPoint y: 125, endPoint x: 213, endPoint y: 113, distance: 56.9
click at [160, 123] on li "In Person" at bounding box center [185, 125] width 100 height 15
type input "********"
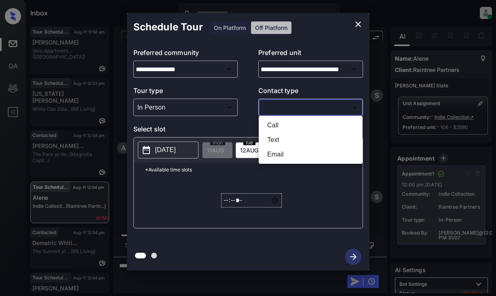
drag, startPoint x: 294, startPoint y: 105, endPoint x: 302, endPoint y: 107, distance: 8.7
click at [295, 105] on body "Inbox Lyzzelle M. Ceralde Online Set yourself offline Set yourself on break Pro…" at bounding box center [248, 148] width 496 height 296
click at [356, 22] on div at bounding box center [248, 148] width 496 height 296
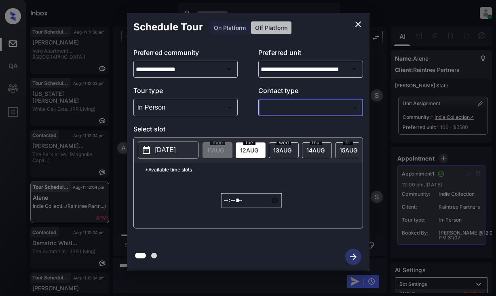
click at [355, 23] on icon "close" at bounding box center [358, 24] width 10 height 10
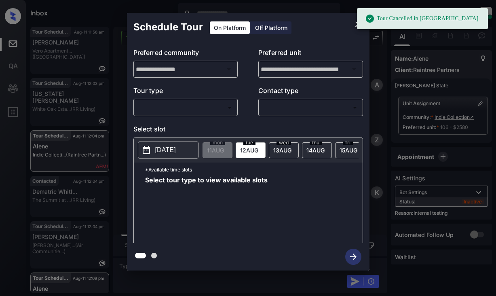
scroll to position [3920, 0]
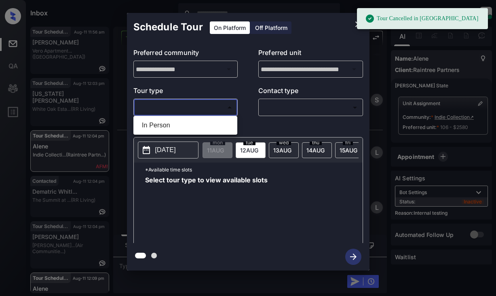
click at [186, 112] on body "Tour Cancelled in Knock Inbox Lyzzelle M. Ceralde Online Set yourself offline S…" at bounding box center [248, 148] width 496 height 296
drag, startPoint x: 170, startPoint y: 125, endPoint x: 231, endPoint y: 118, distance: 61.5
click at [171, 125] on li "In Person" at bounding box center [185, 125] width 100 height 15
type input "********"
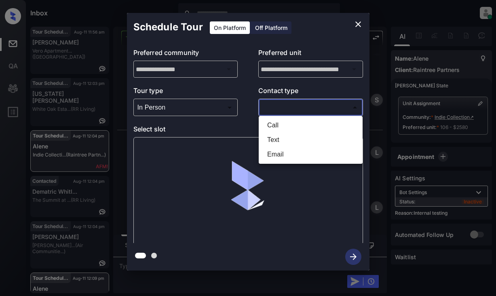
click at [281, 107] on body "Tour Cancelled in Knock Inbox Lyzzelle M. Ceralde Online Set yourself offline S…" at bounding box center [248, 148] width 496 height 296
click at [276, 140] on li "Text" at bounding box center [311, 140] width 100 height 15
type input "****"
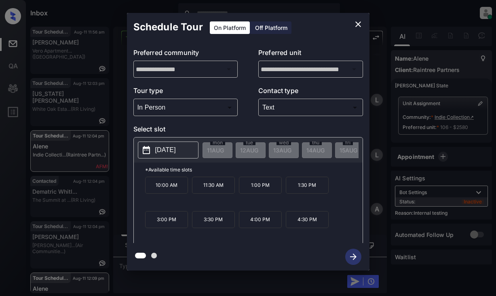
click at [167, 150] on p "[DATE]" at bounding box center [165, 150] width 21 height 10
click at [355, 21] on icon "close" at bounding box center [358, 24] width 10 height 10
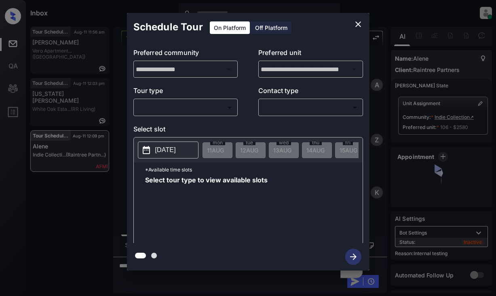
scroll to position [3730, 0]
click at [175, 110] on body "Inbox Lyzzelle [PERSON_NAME] Online Set yourself offline Set yourself on break …" at bounding box center [248, 148] width 496 height 296
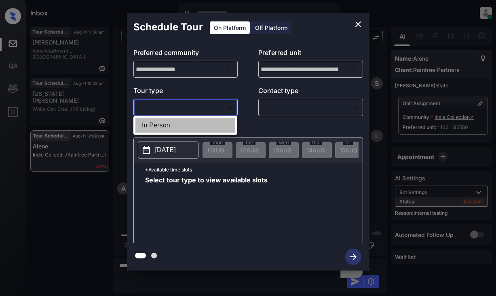
drag, startPoint x: 167, startPoint y: 129, endPoint x: 278, endPoint y: 117, distance: 111.9
click at [168, 129] on li "In Person" at bounding box center [185, 125] width 100 height 15
type input "********"
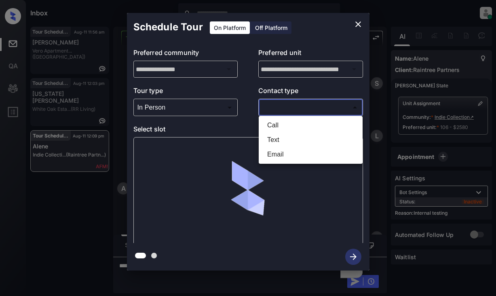
drag, startPoint x: 288, startPoint y: 114, endPoint x: 306, endPoint y: 116, distance: 17.9
click at [292, 114] on body "Inbox Lyzzelle [PERSON_NAME] Online Set yourself offline Set yourself on break …" at bounding box center [248, 148] width 496 height 296
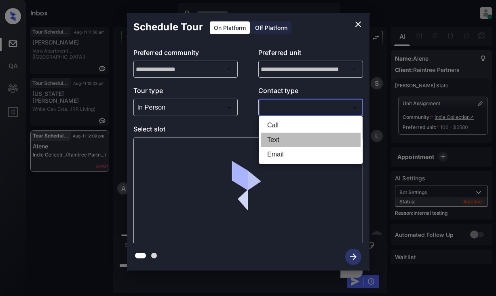
click at [282, 139] on li "Text" at bounding box center [311, 140] width 100 height 15
type input "****"
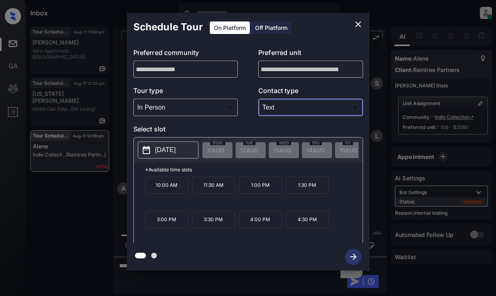
click at [359, 25] on icon "close" at bounding box center [358, 24] width 6 height 6
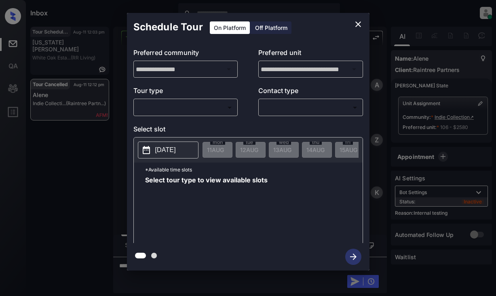
scroll to position [4088, 0]
click at [166, 108] on body "Inbox Lyzzelle M. Ceralde Online Set yourself offline Set yourself on break Pro…" at bounding box center [248, 148] width 496 height 296
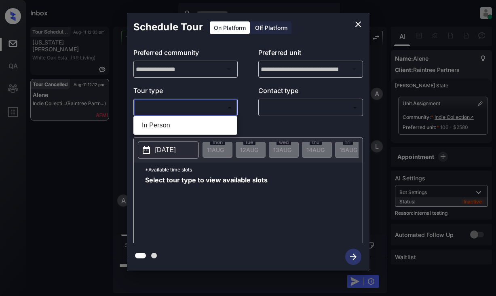
click at [166, 108] on div at bounding box center [248, 148] width 496 height 296
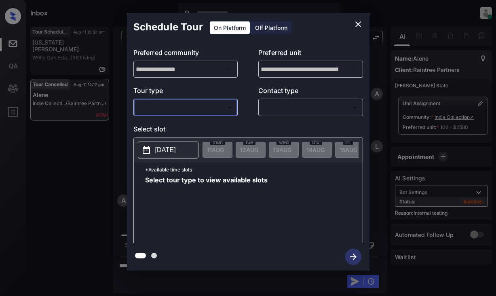
click at [359, 24] on icon "close" at bounding box center [358, 24] width 10 height 10
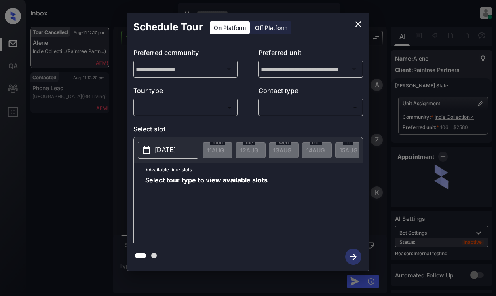
scroll to position [4284, 0]
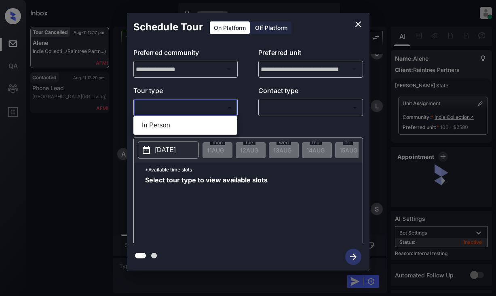
click at [194, 109] on body "Inbox Lyzzelle M. Ceralde Online Set yourself offline Set yourself on break Pro…" at bounding box center [248, 148] width 496 height 296
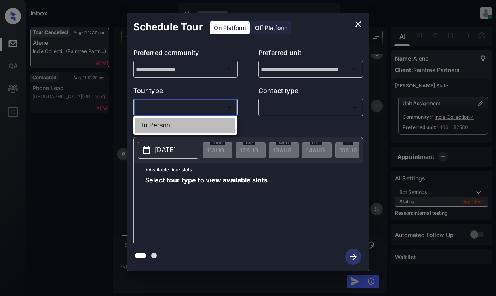
click at [167, 124] on li "In Person" at bounding box center [185, 125] width 100 height 15
type input "********"
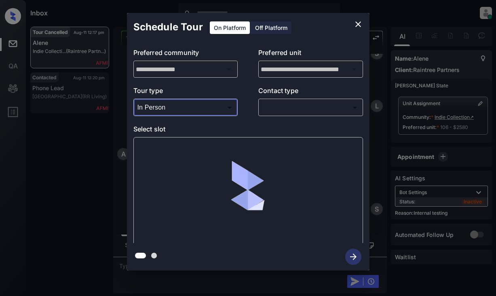
click at [282, 102] on body "Inbox Lyzzelle M. Ceralde Online Set yourself offline Set yourself on break Pro…" at bounding box center [248, 148] width 496 height 296
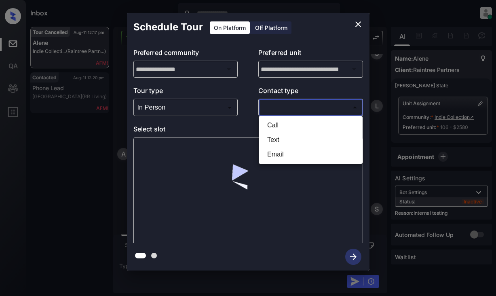
click at [271, 139] on li "Text" at bounding box center [311, 140] width 100 height 15
type input "****"
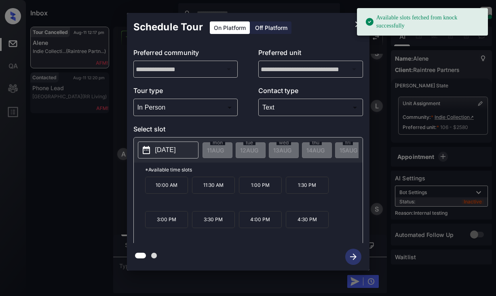
click at [168, 148] on p "2025-08-20" at bounding box center [165, 150] width 21 height 10
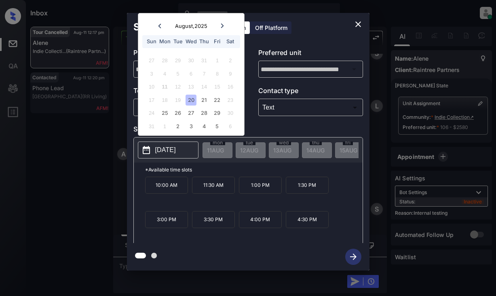
click at [358, 25] on icon "close" at bounding box center [358, 24] width 6 height 6
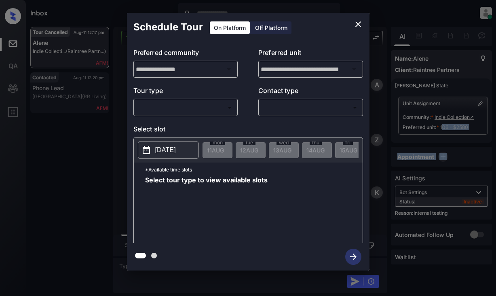
scroll to position [4284, 0]
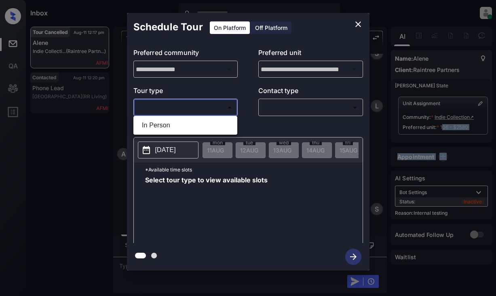
click at [163, 109] on body "Inbox Lyzzelle M. Ceralde Online Set yourself offline Set yourself on break Pro…" at bounding box center [248, 148] width 496 height 296
drag, startPoint x: 159, startPoint y: 125, endPoint x: 212, endPoint y: 120, distance: 53.2
click at [162, 126] on li "In Person" at bounding box center [185, 125] width 100 height 15
type input "********"
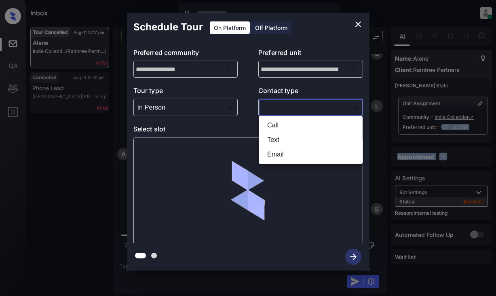
click at [277, 108] on body "Inbox Lyzzelle M. Ceralde Online Set yourself offline Set yourself on break Pro…" at bounding box center [248, 148] width 496 height 296
click at [270, 139] on li "Text" at bounding box center [311, 140] width 100 height 15
type input "****"
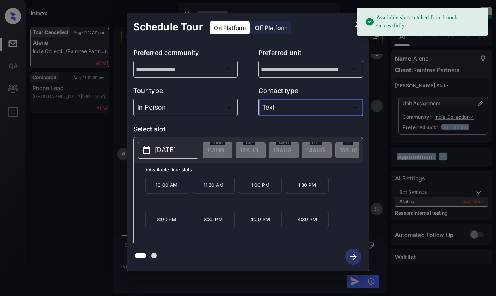
click at [169, 151] on p "2025-08-20" at bounding box center [165, 150] width 21 height 10
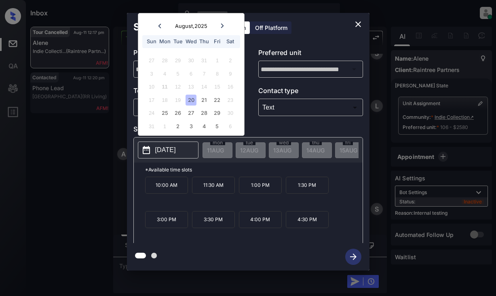
click at [193, 100] on div "20" at bounding box center [191, 100] width 11 height 11
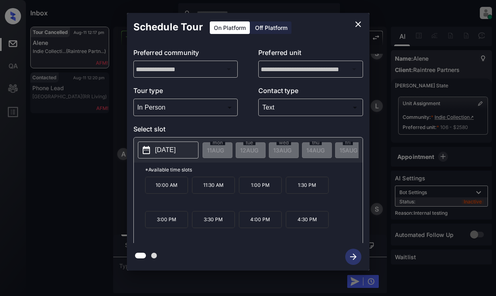
click at [176, 225] on p "3:00 PM" at bounding box center [166, 219] width 43 height 17
drag, startPoint x: 357, startPoint y: 257, endPoint x: 371, endPoint y: 235, distance: 26.5
click at [357, 256] on icon "button" at bounding box center [353, 257] width 16 height 16
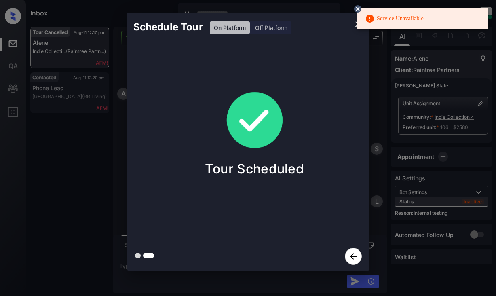
scroll to position [4350, 0]
click at [357, 9] on circle at bounding box center [357, 8] width 5 height 5
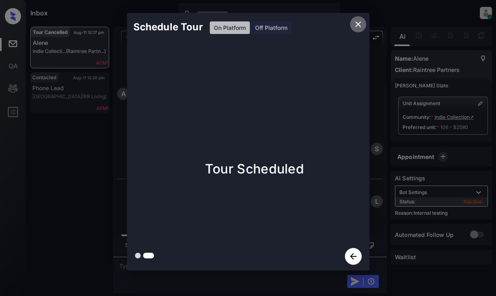
click at [361, 25] on icon "close" at bounding box center [358, 24] width 10 height 10
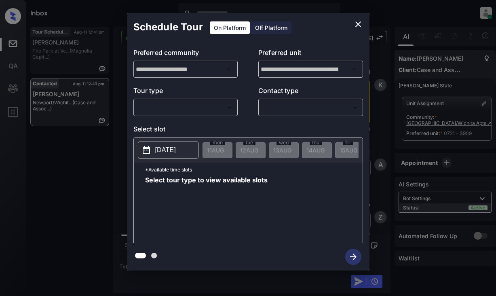
scroll to position [1308, 0]
click at [202, 105] on body "Inbox Lyzzelle [PERSON_NAME] Online Set yourself offline Set yourself on break …" at bounding box center [248, 148] width 496 height 296
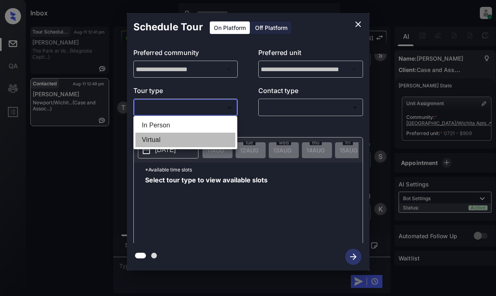
click at [149, 139] on li "Virtual" at bounding box center [185, 140] width 100 height 15
type input "*******"
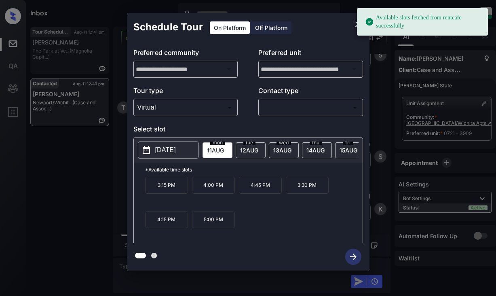
click at [329, 27] on div "Schedule Tour On Platform Off Platform" at bounding box center [248, 27] width 243 height 28
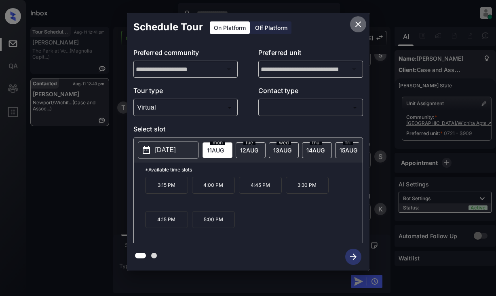
click at [357, 23] on icon "close" at bounding box center [358, 24] width 10 height 10
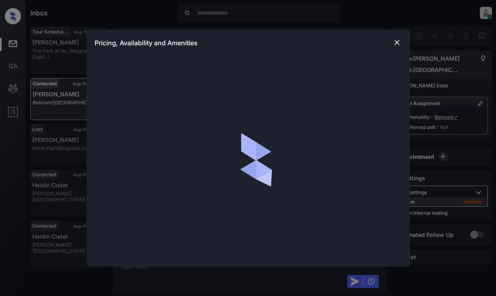
scroll to position [2078, 0]
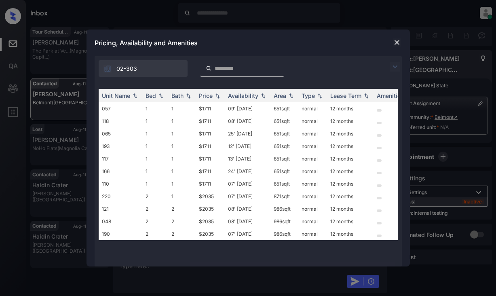
click at [396, 66] on img at bounding box center [395, 67] width 10 height 10
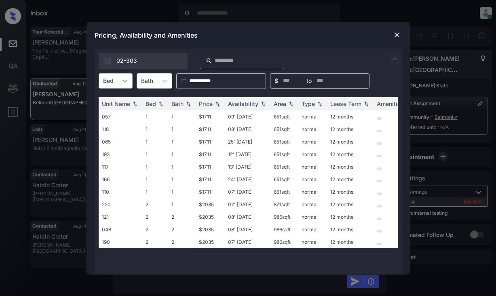
click at [127, 78] on icon at bounding box center [125, 81] width 8 height 8
click at [125, 121] on div "2" at bounding box center [116, 115] width 34 height 15
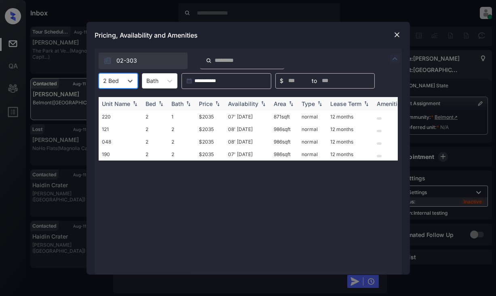
click at [148, 100] on div "Bed" at bounding box center [151, 103] width 11 height 7
click at [211, 105] on div "Price" at bounding box center [206, 103] width 14 height 7
click at [205, 118] on td "$2035" at bounding box center [210, 116] width 29 height 13
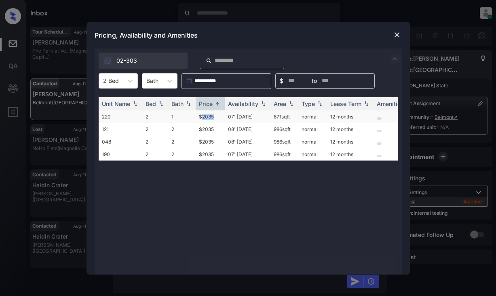
click at [205, 117] on td "$2035" at bounding box center [210, 116] width 29 height 13
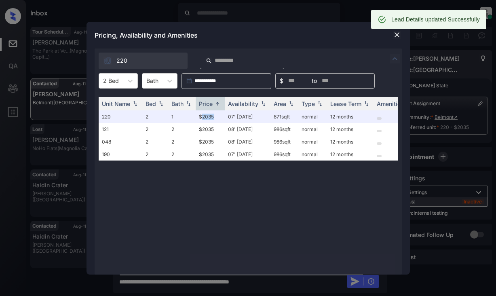
click at [395, 37] on img at bounding box center [397, 35] width 8 height 8
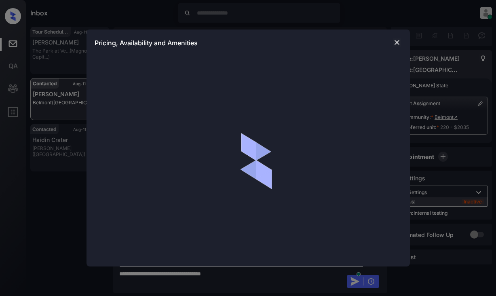
scroll to position [2050, 0]
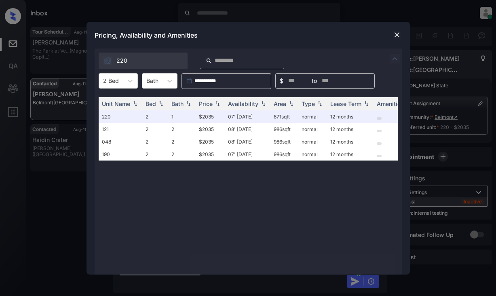
click at [397, 34] on img at bounding box center [397, 35] width 8 height 8
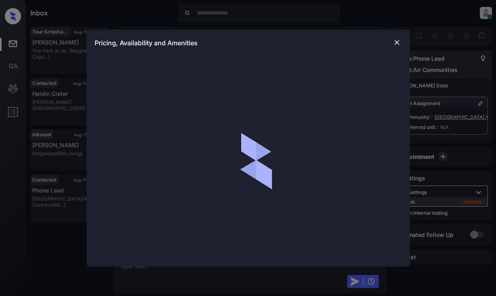
scroll to position [2277, 0]
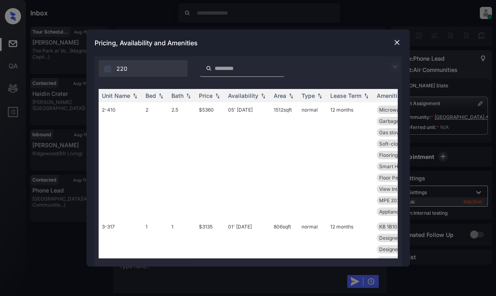
click at [393, 63] on img at bounding box center [395, 67] width 10 height 10
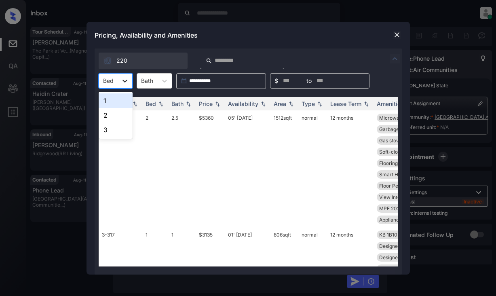
drag, startPoint x: 120, startPoint y: 82, endPoint x: 125, endPoint y: 83, distance: 5.1
click at [123, 83] on div at bounding box center [125, 81] width 15 height 15
click at [120, 102] on div "1" at bounding box center [116, 100] width 34 height 15
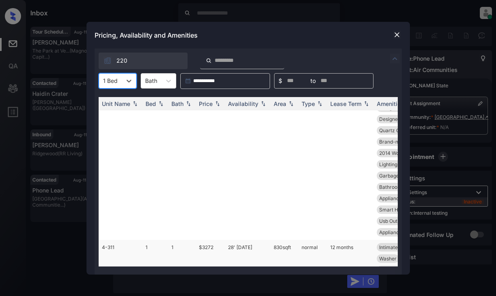
scroll to position [162, 0]
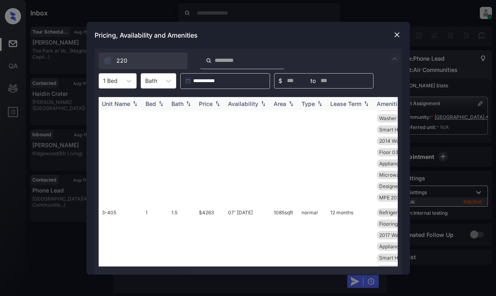
click at [134, 104] on img at bounding box center [135, 104] width 8 height 6
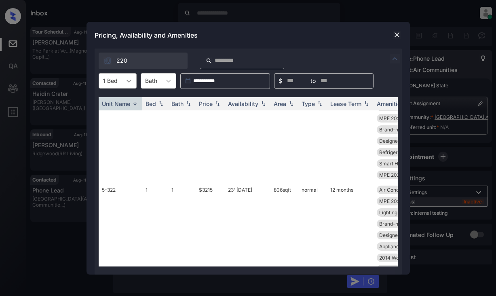
click at [130, 81] on icon at bounding box center [129, 81] width 5 height 3
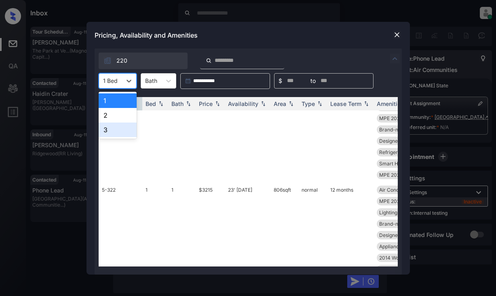
click at [121, 123] on div "3" at bounding box center [118, 130] width 38 height 15
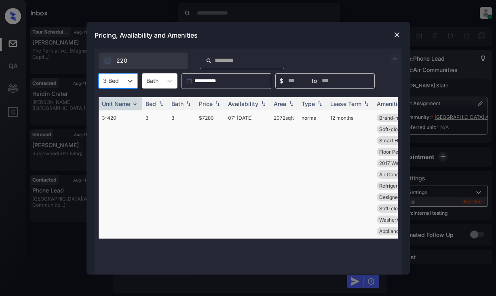
scroll to position [0, 0]
click at [121, 123] on td "3-420" at bounding box center [121, 174] width 44 height 128
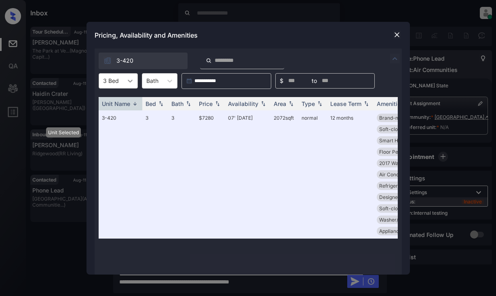
click at [134, 80] on div at bounding box center [130, 81] width 15 height 15
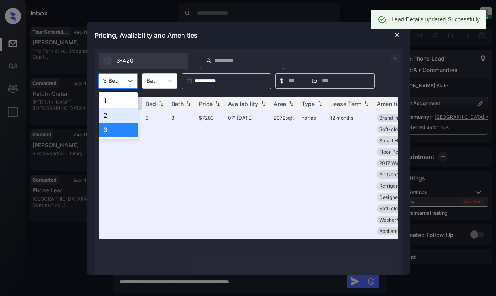
click at [116, 116] on div "2" at bounding box center [118, 115] width 39 height 15
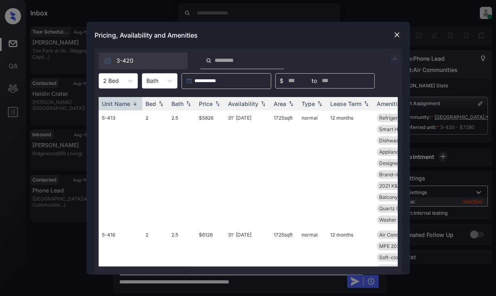
click at [394, 32] on img at bounding box center [397, 35] width 8 height 8
